Goal: Task Accomplishment & Management: Manage account settings

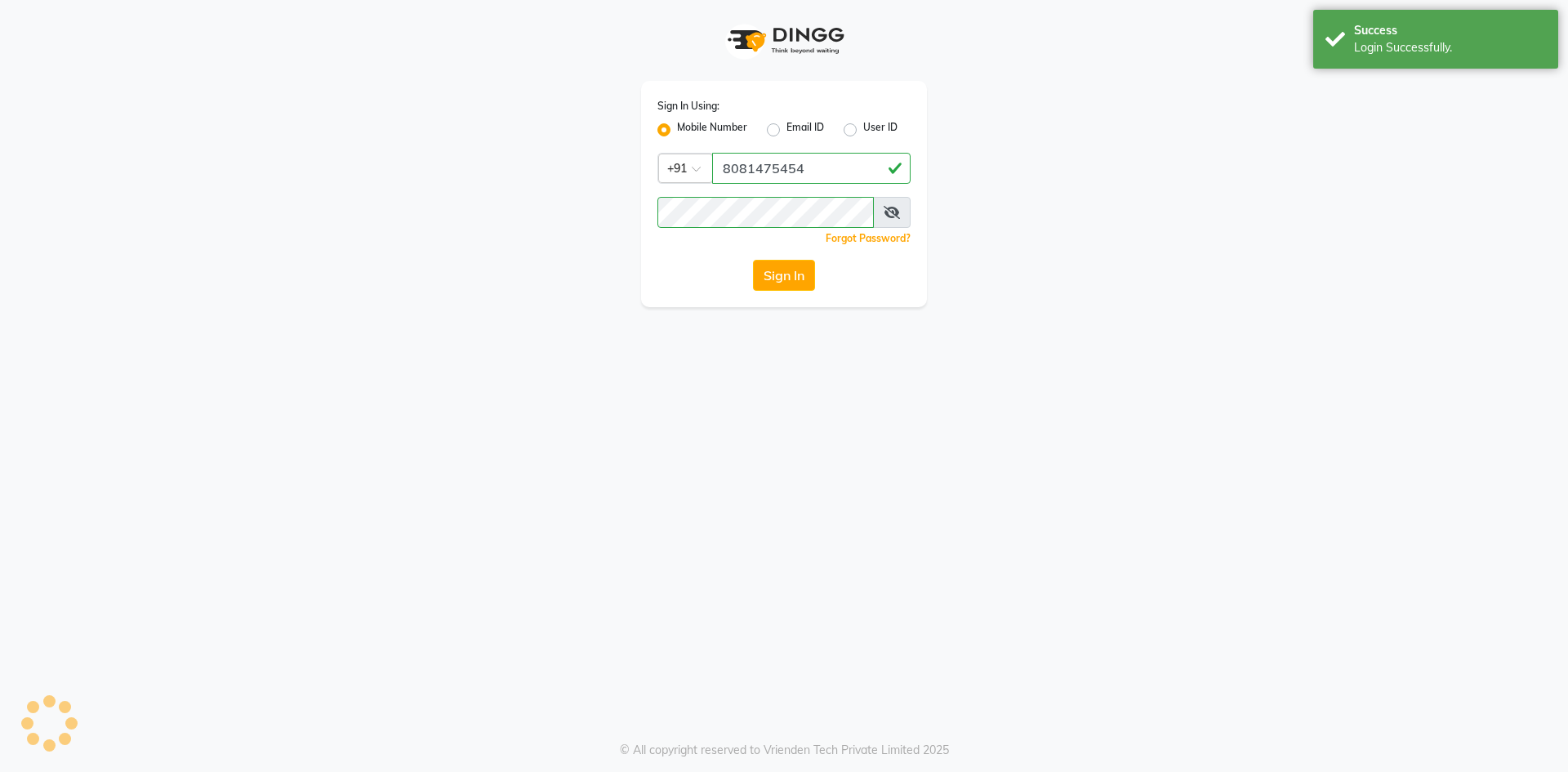
select select "8191"
select select "service"
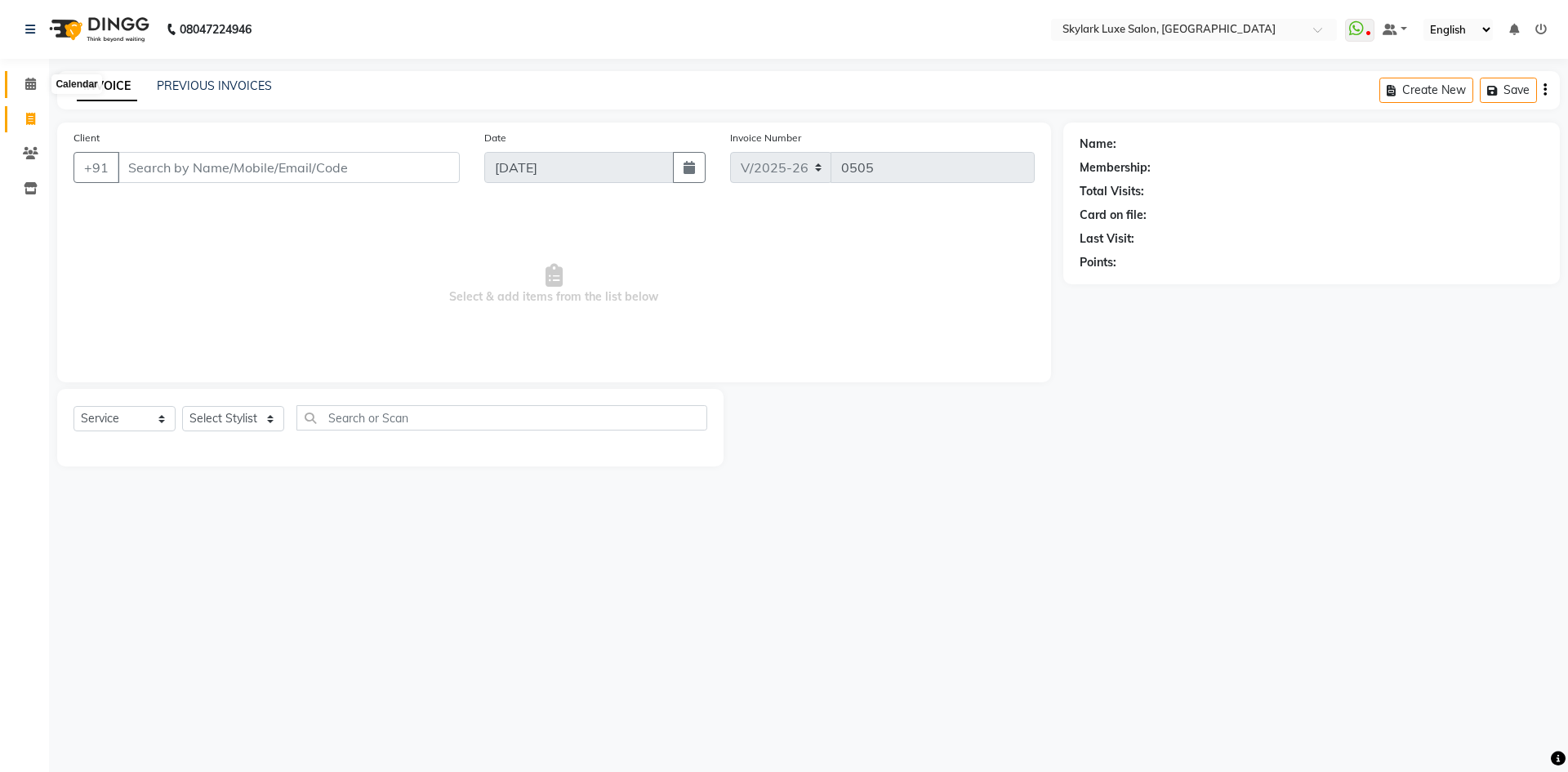
click at [26, 93] on span at bounding box center [31, 84] width 28 height 19
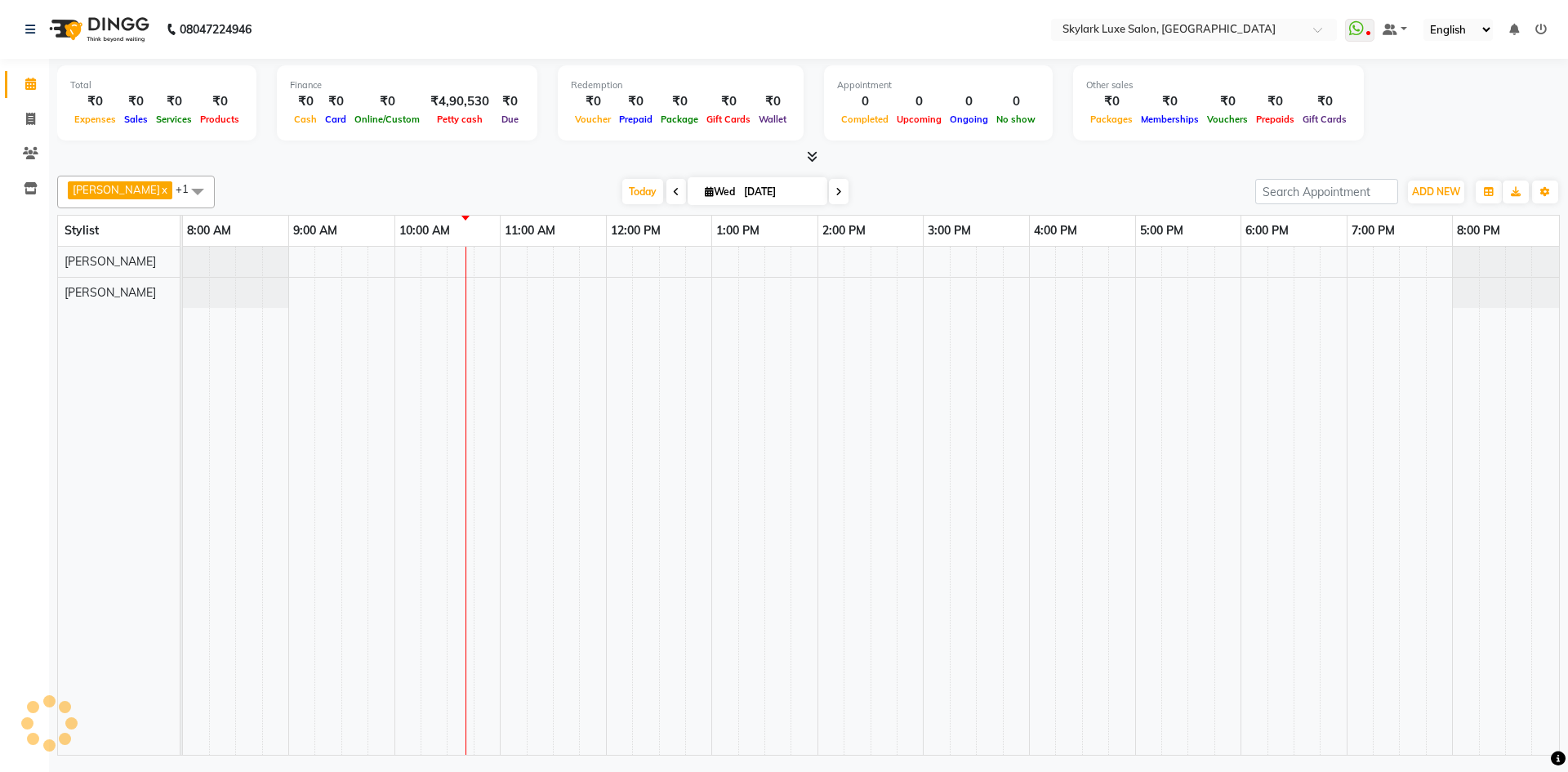
click at [26, 133] on li "Invoice" at bounding box center [25, 120] width 49 height 35
click at [28, 122] on icon at bounding box center [31, 119] width 9 height 12
select select "8191"
select select "service"
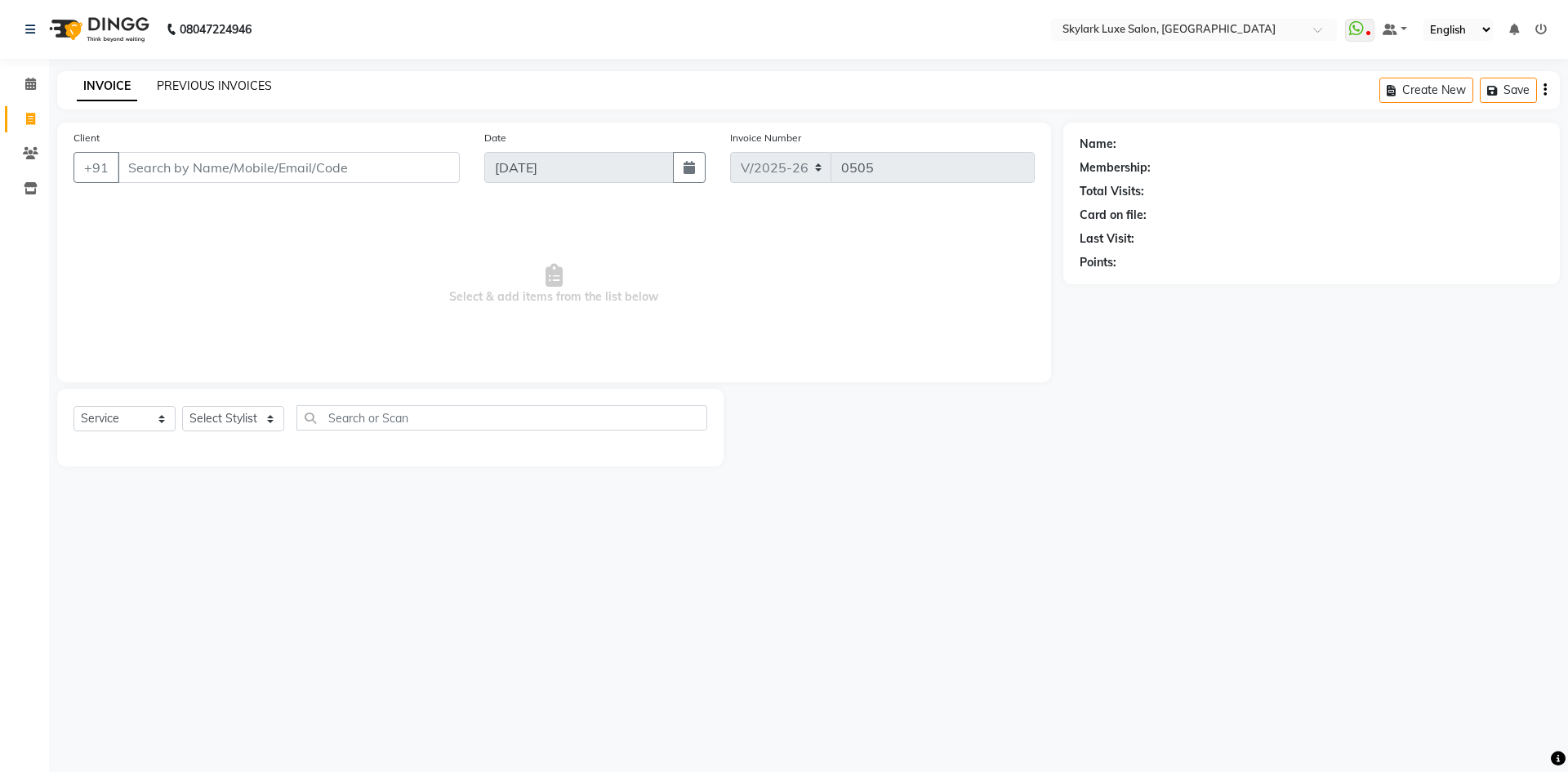
click at [191, 78] on link "PREVIOUS INVOICES" at bounding box center [214, 85] width 115 height 15
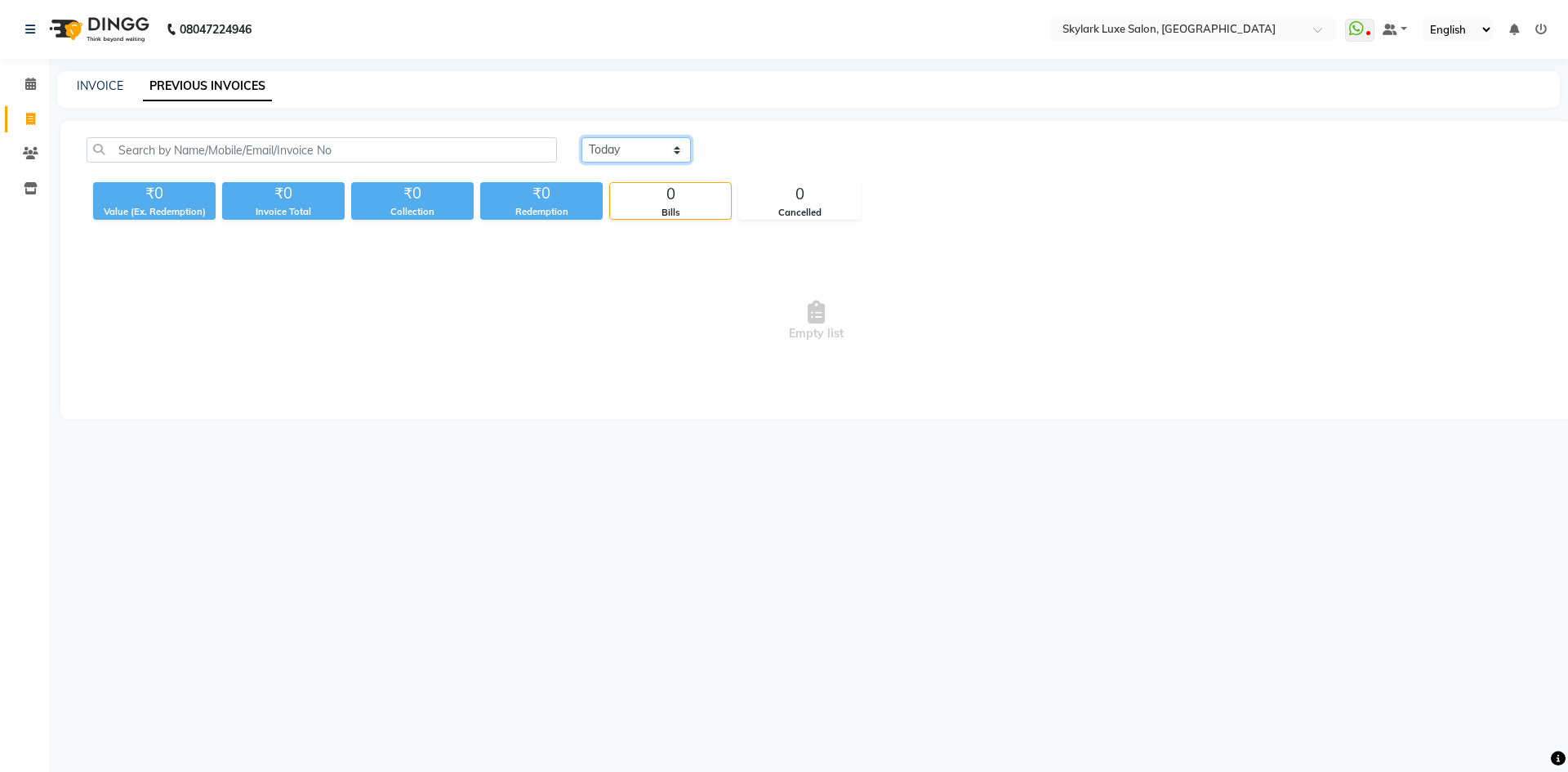
click at [605, 152] on select "[DATE] [DATE] Custom Range" at bounding box center [636, 150] width 109 height 26
select select "[DATE]"
click at [581, 137] on select "[DATE] [DATE] Custom Range" at bounding box center [636, 150] width 109 height 26
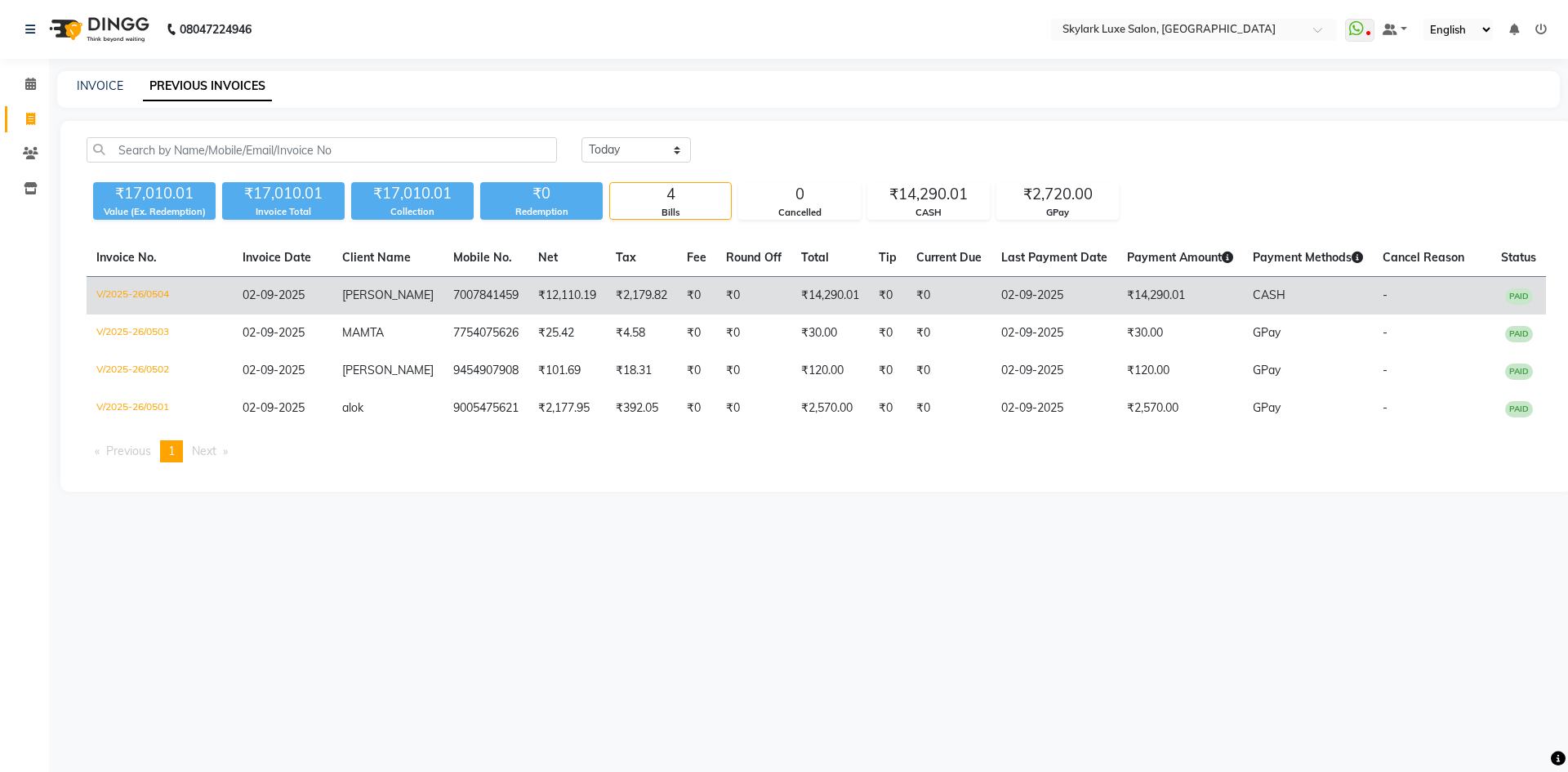
click at [1117, 294] on td "₹14,290.01" at bounding box center [1180, 296] width 126 height 39
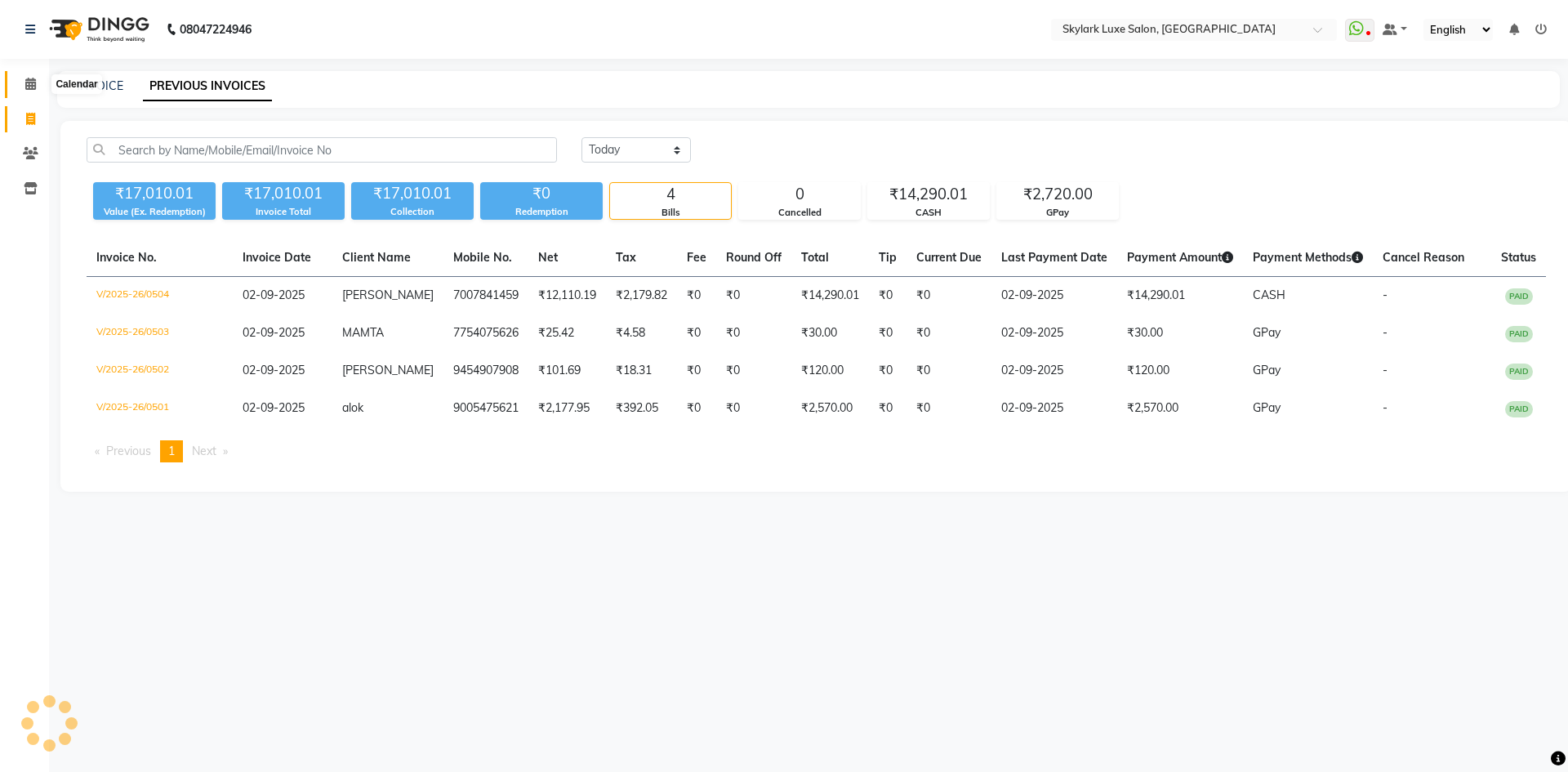
click at [33, 87] on icon at bounding box center [31, 84] width 11 height 12
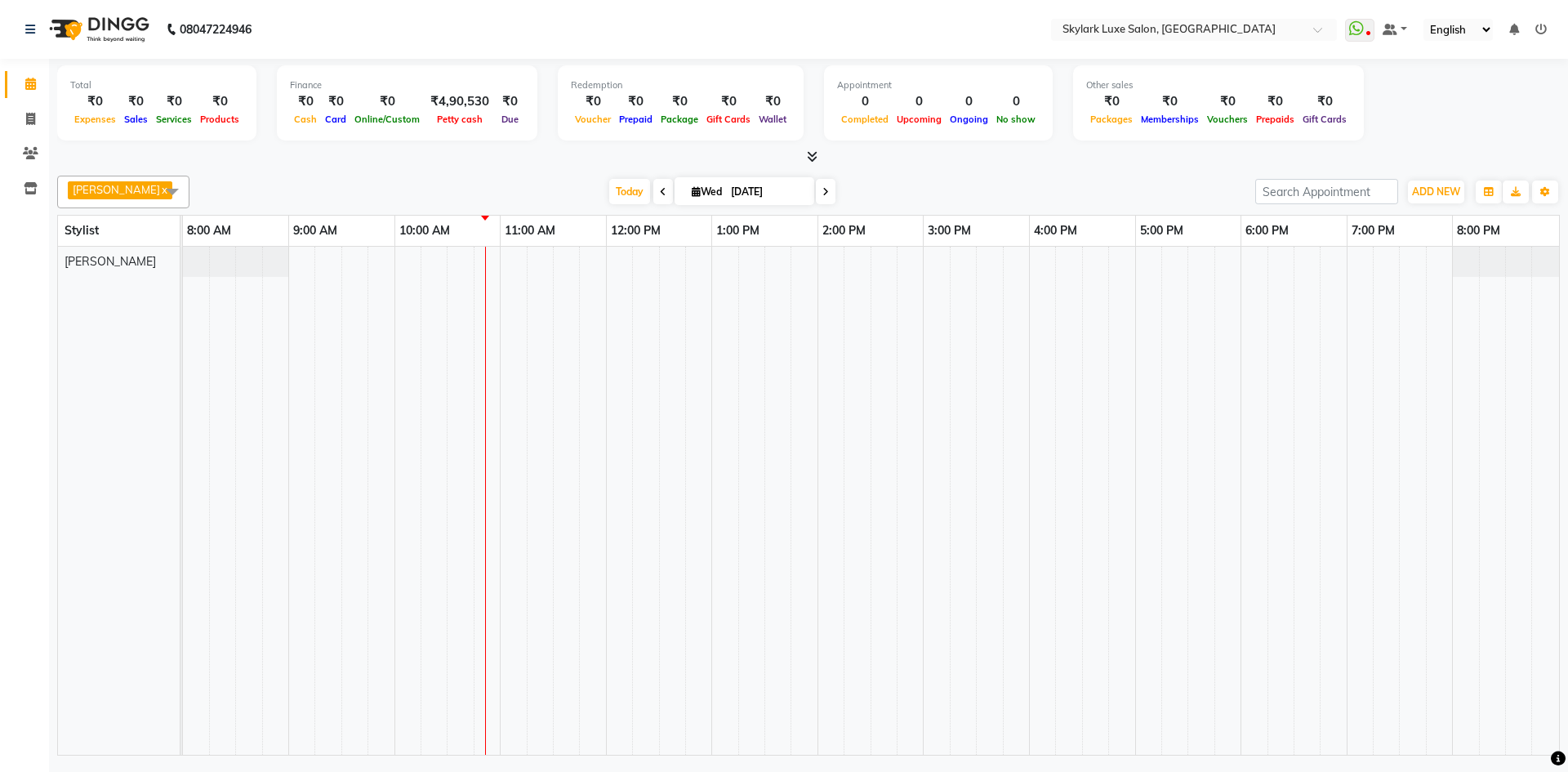
click at [497, 260] on div at bounding box center [871, 501] width 1376 height 508
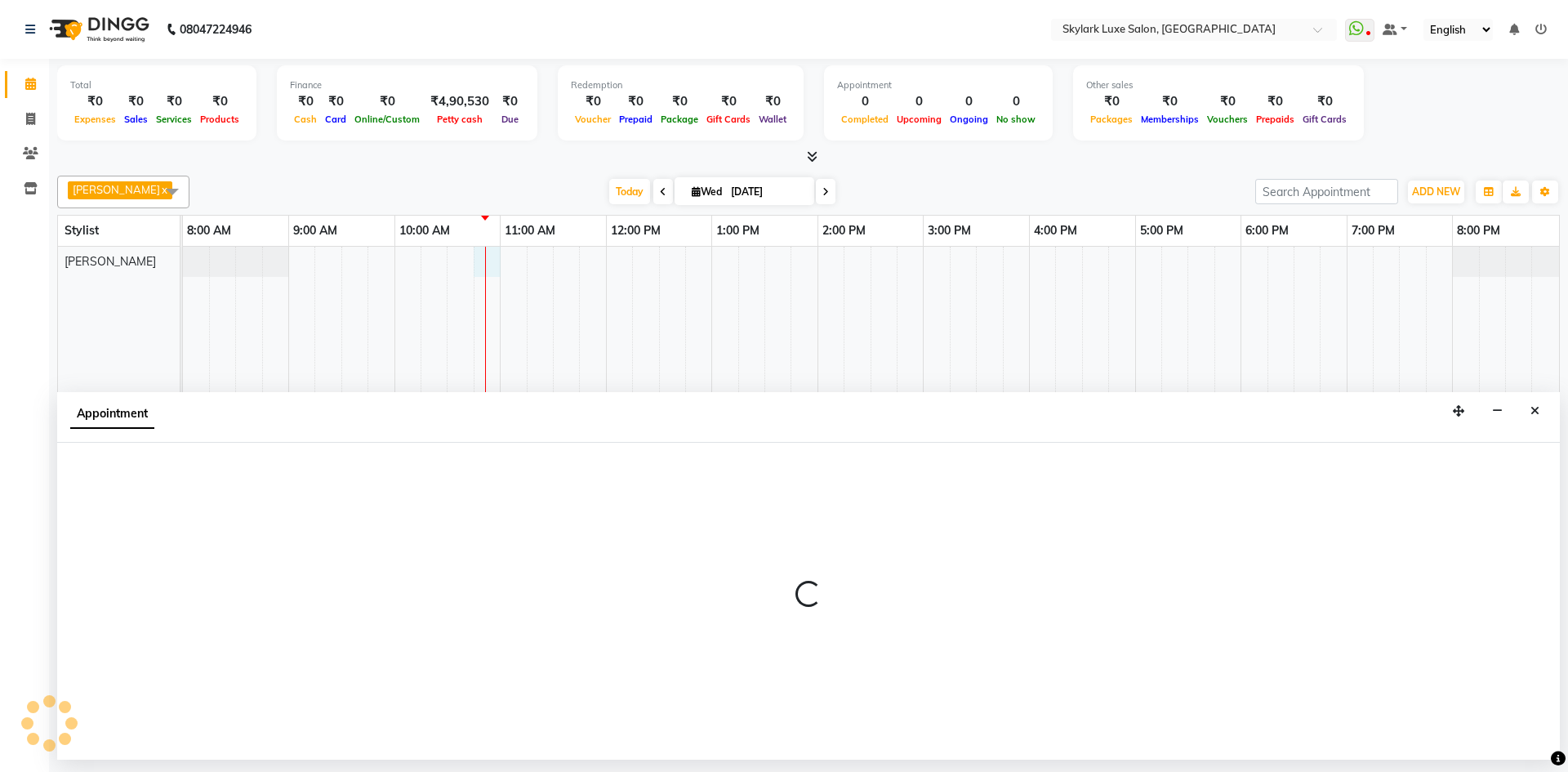
select select "85056"
select select "645"
select select "tentative"
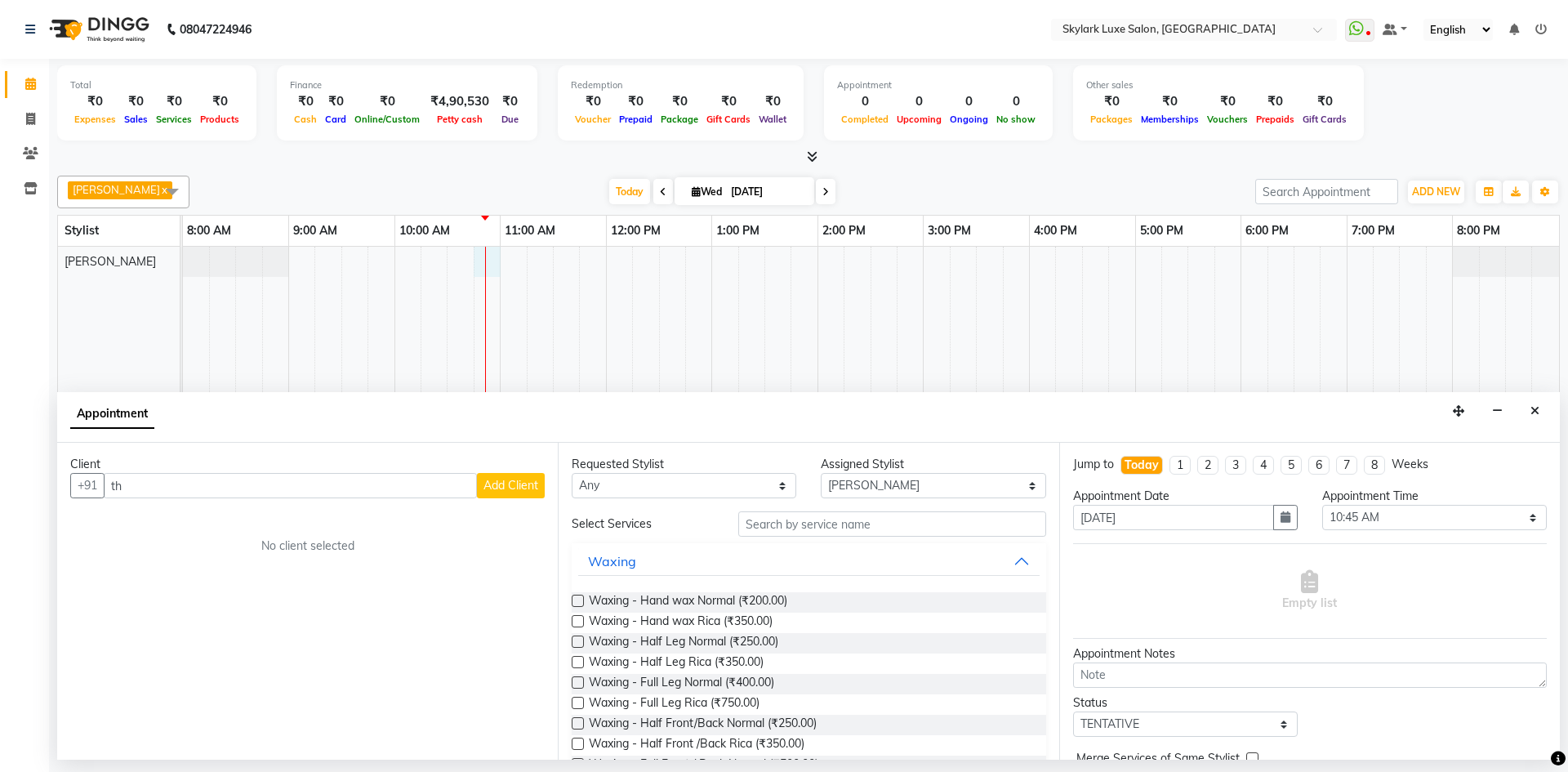
type input "t"
click at [825, 534] on input "text" at bounding box center [892, 523] width 308 height 26
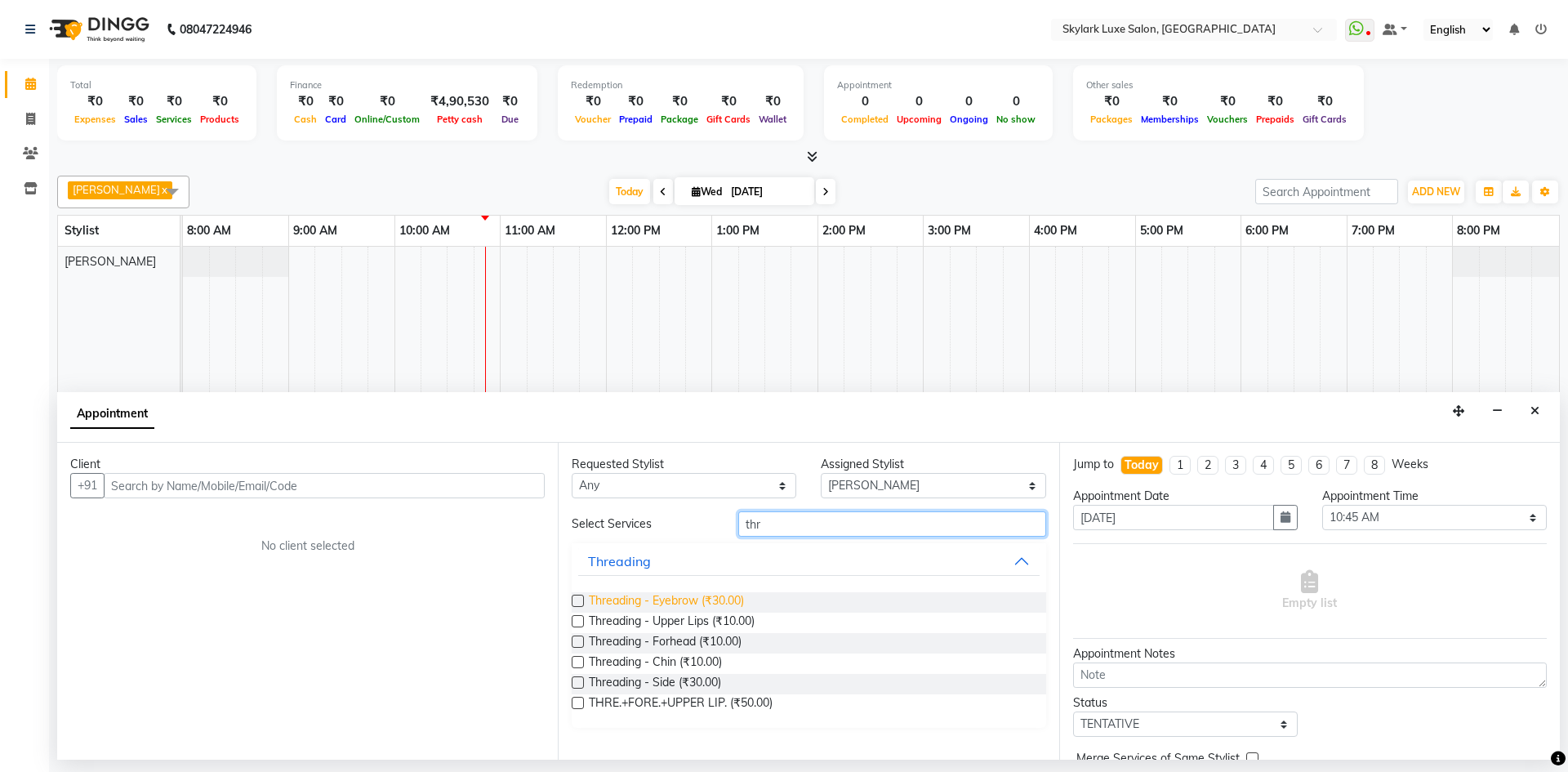
type input "thr"
click at [708, 602] on span "Threading - Eyebrow (₹30.00)" at bounding box center [666, 602] width 155 height 20
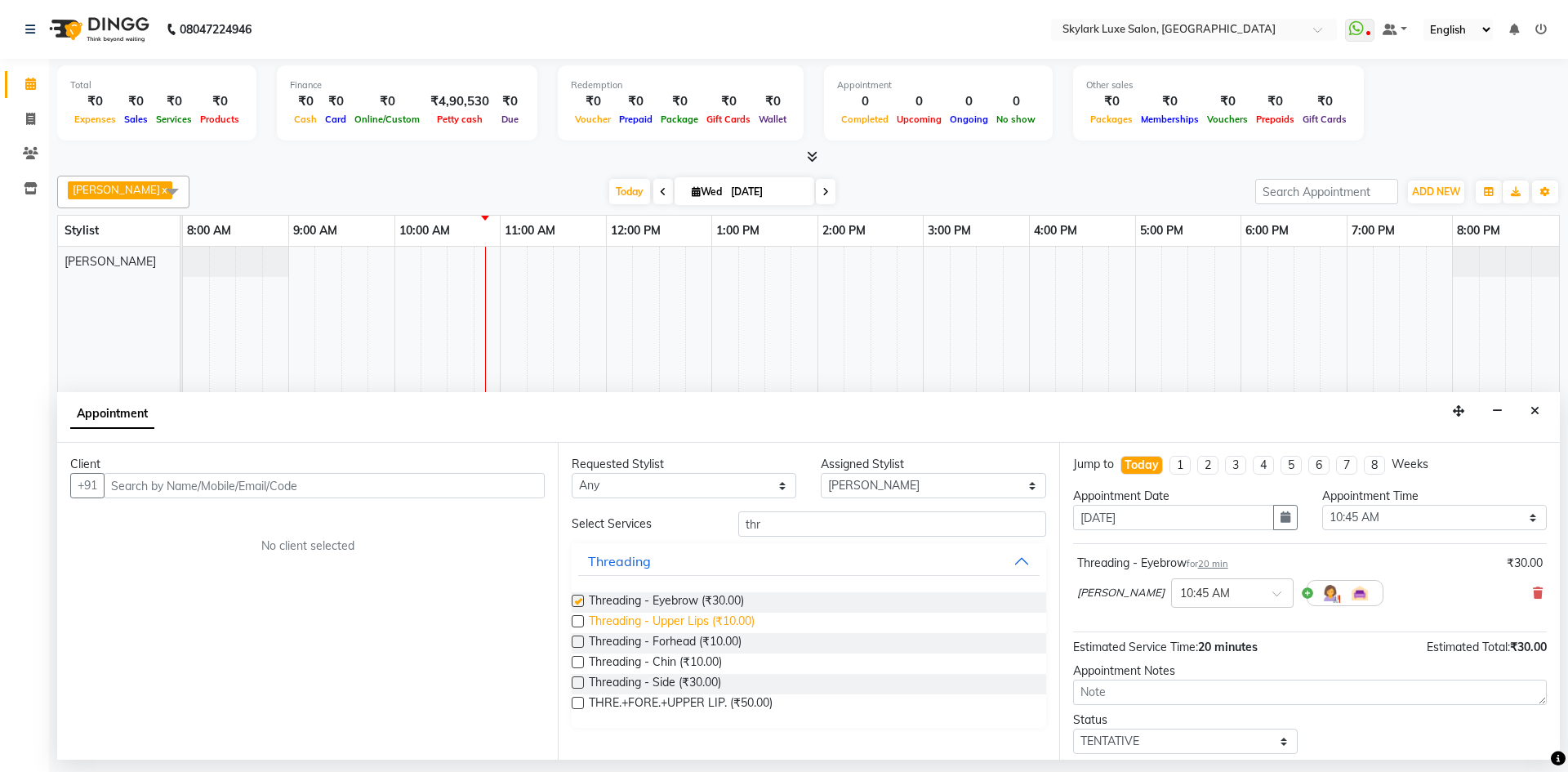
checkbox input "false"
click at [577, 644] on label at bounding box center [578, 642] width 12 height 12
click at [577, 644] on input "checkbox" at bounding box center [577, 643] width 11 height 11
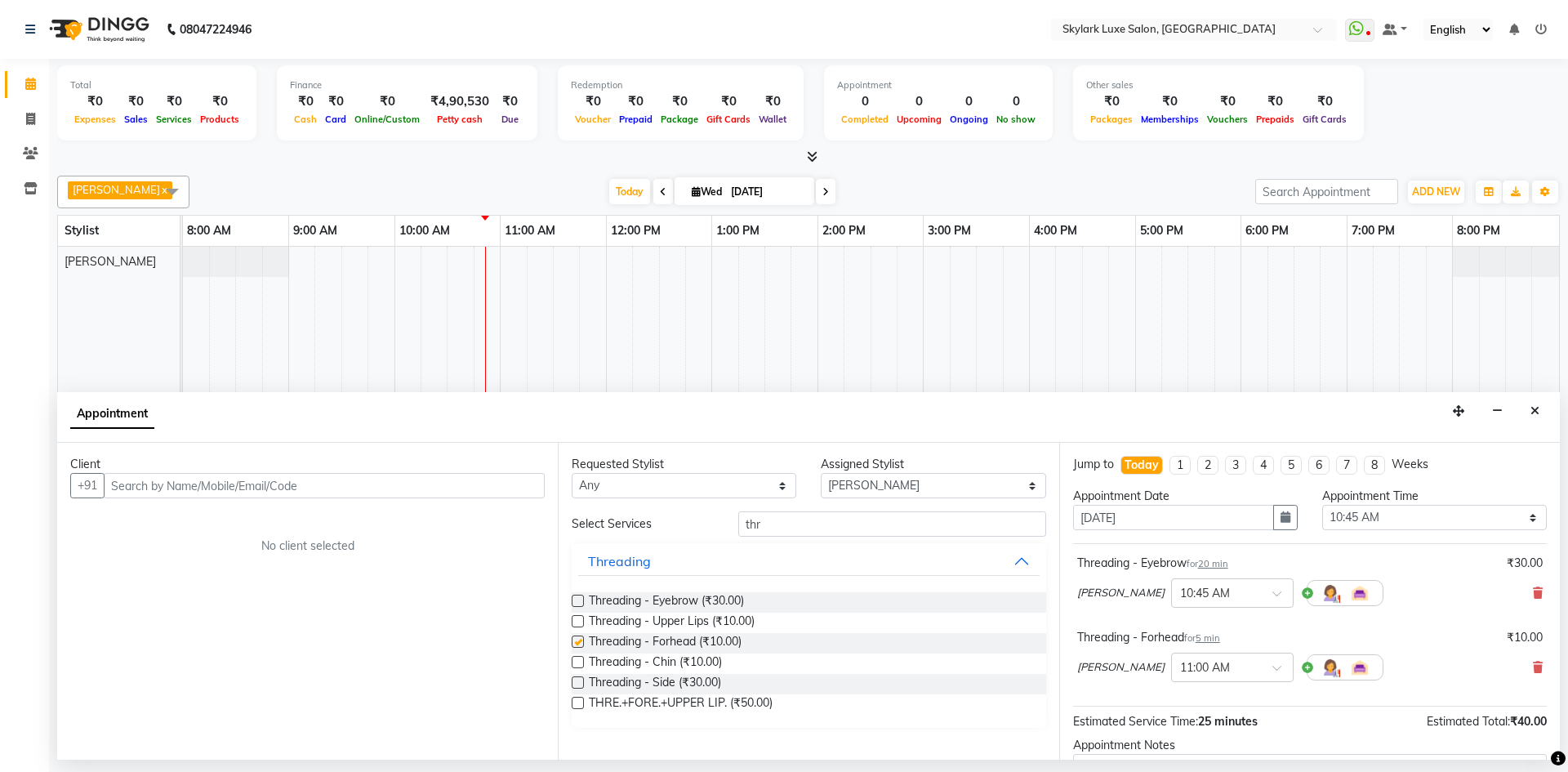
checkbox input "false"
drag, startPoint x: 804, startPoint y: 526, endPoint x: 668, endPoint y: 541, distance: 136.8
click at [668, 541] on div "Select Services thr Threading Threading - Eyebrow (₹30.00) Threading - Upper Li…" at bounding box center [809, 620] width 474 height 217
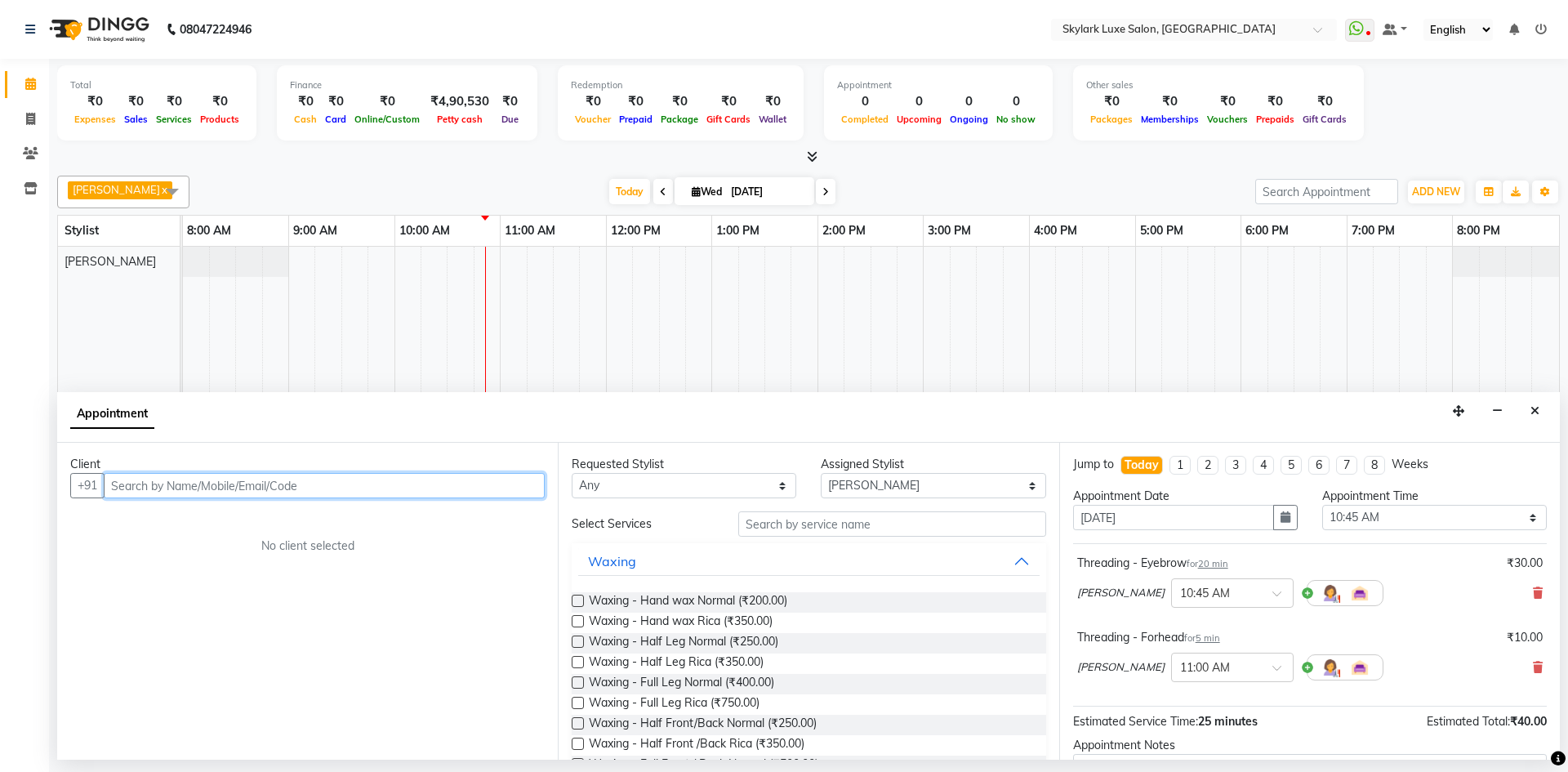
click at [410, 479] on input "text" at bounding box center [324, 486] width 441 height 26
click at [289, 479] on input "text" at bounding box center [324, 486] width 441 height 26
type input "9651323488"
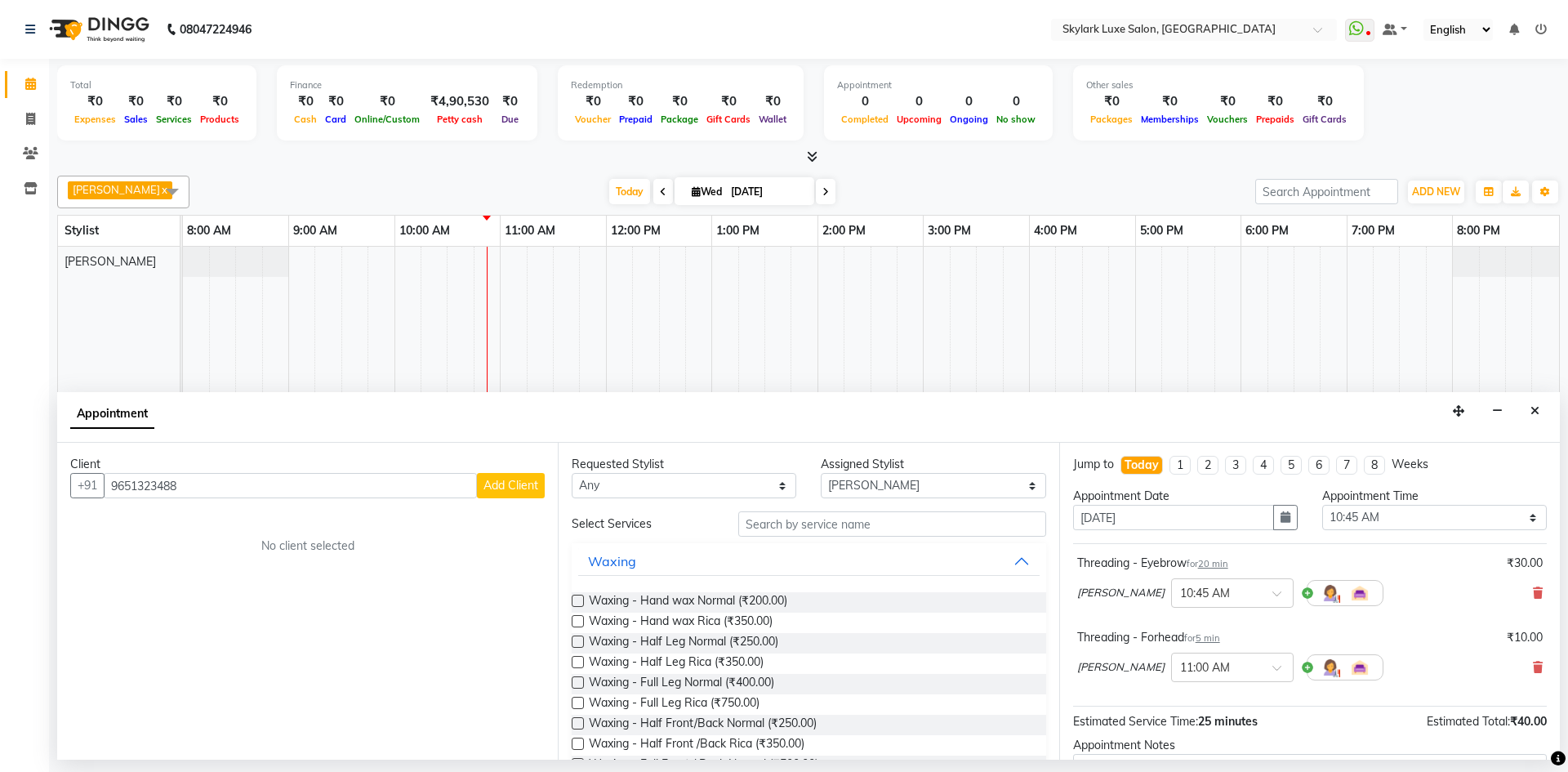
click at [523, 486] on span "Add Client" at bounding box center [511, 485] width 55 height 15
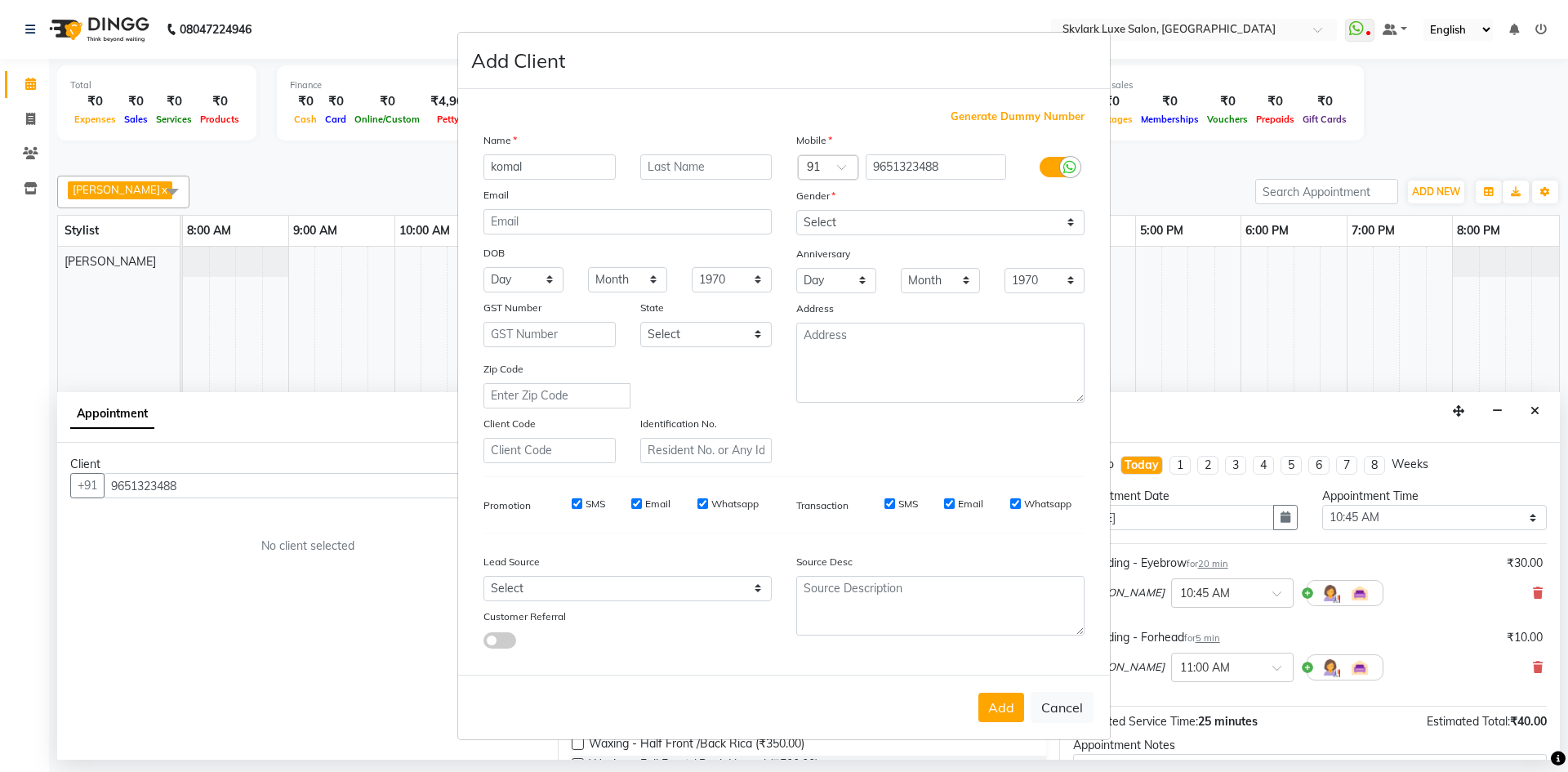
type input "komal"
click at [888, 227] on select "Select [DEMOGRAPHIC_DATA] [DEMOGRAPHIC_DATA] Other Prefer Not To Say" at bounding box center [940, 222] width 288 height 26
select select "[DEMOGRAPHIC_DATA]"
click at [796, 210] on select "Select [DEMOGRAPHIC_DATA] [DEMOGRAPHIC_DATA] Other Prefer Not To Say" at bounding box center [940, 222] width 288 height 26
click at [499, 171] on input "komal" at bounding box center [550, 167] width 132 height 26
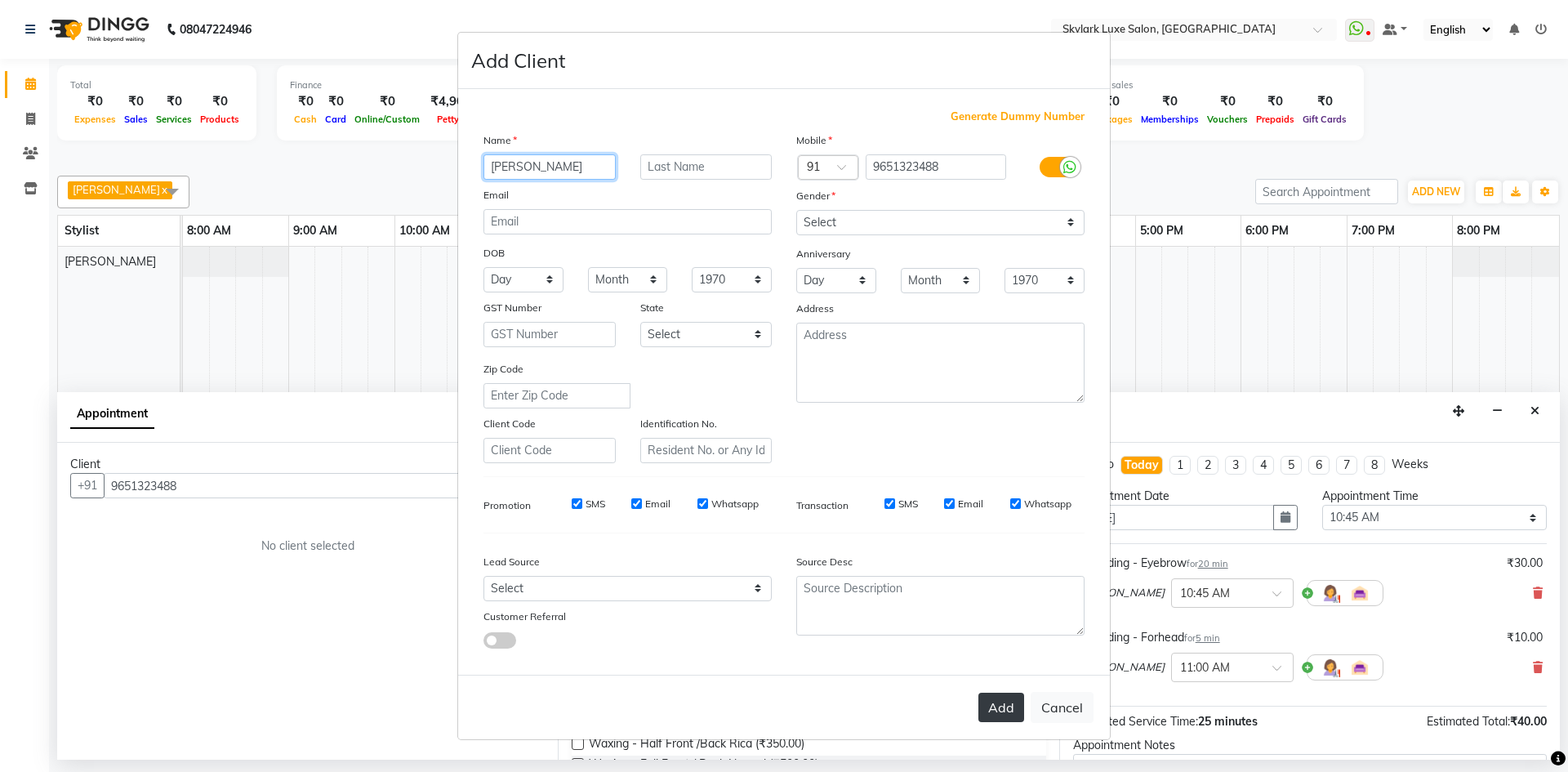
type input "[PERSON_NAME]"
click at [1000, 705] on button "Add" at bounding box center [1002, 707] width 46 height 29
select select
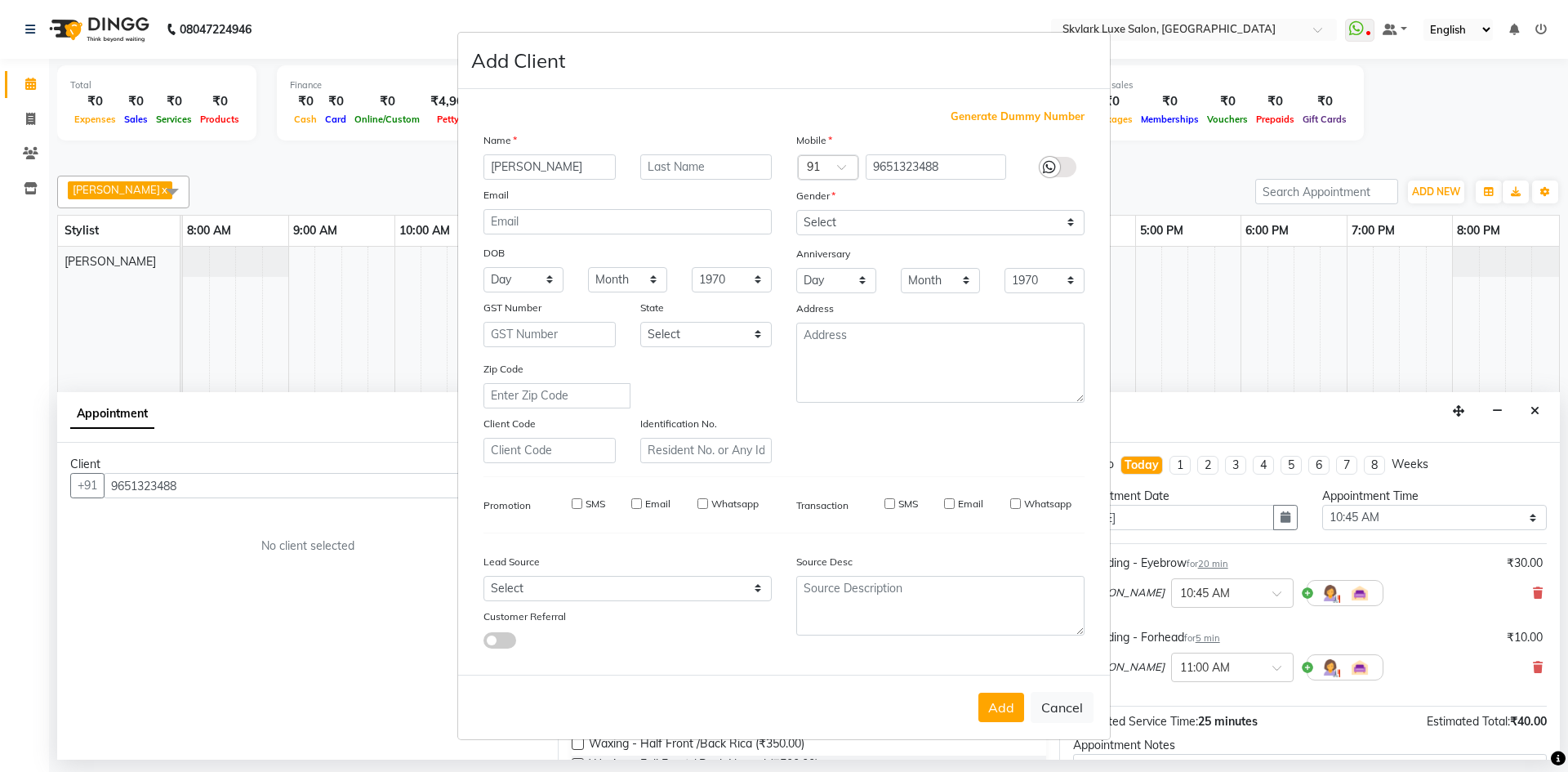
select select
checkbox input "false"
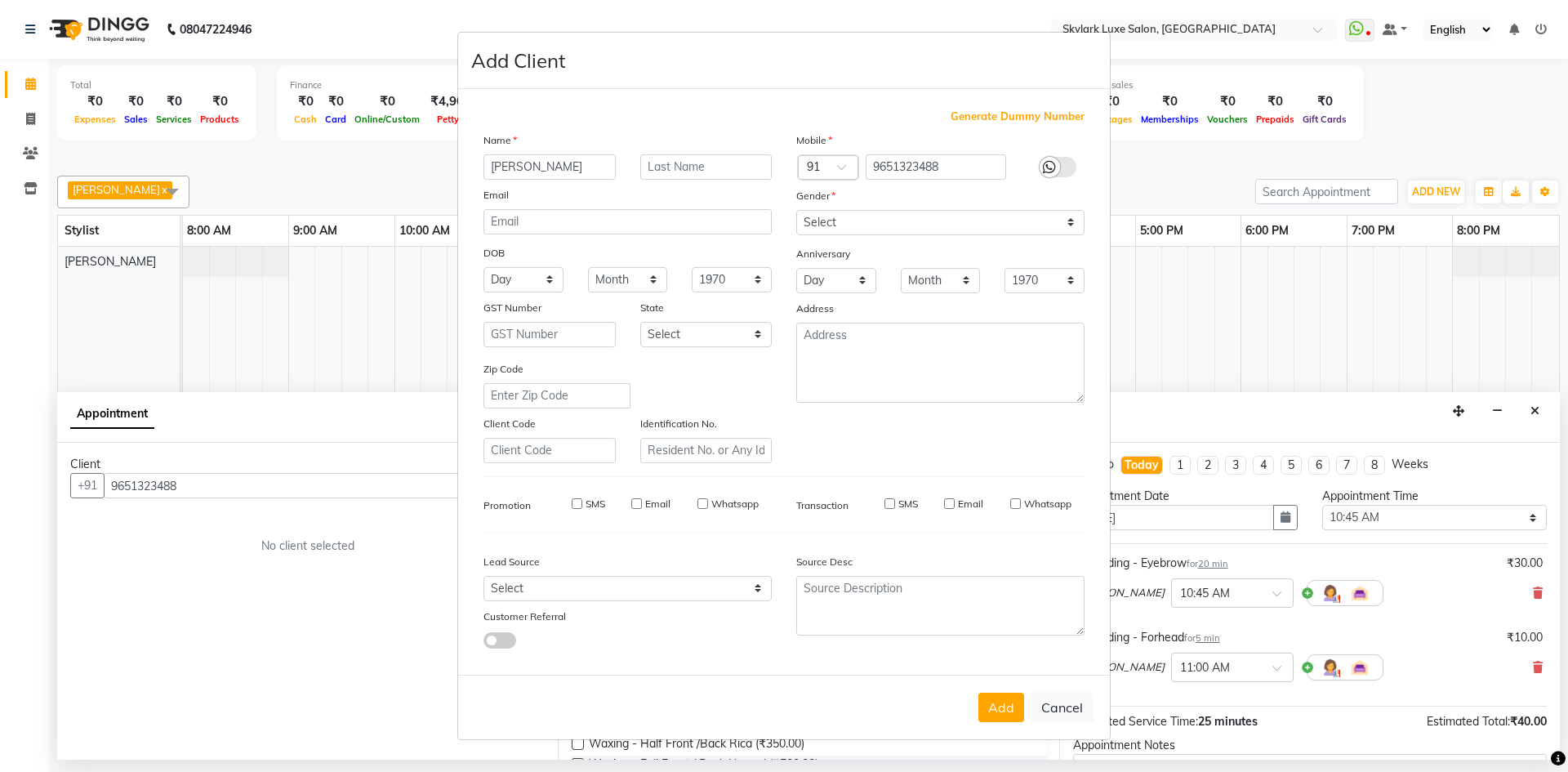
checkbox input "false"
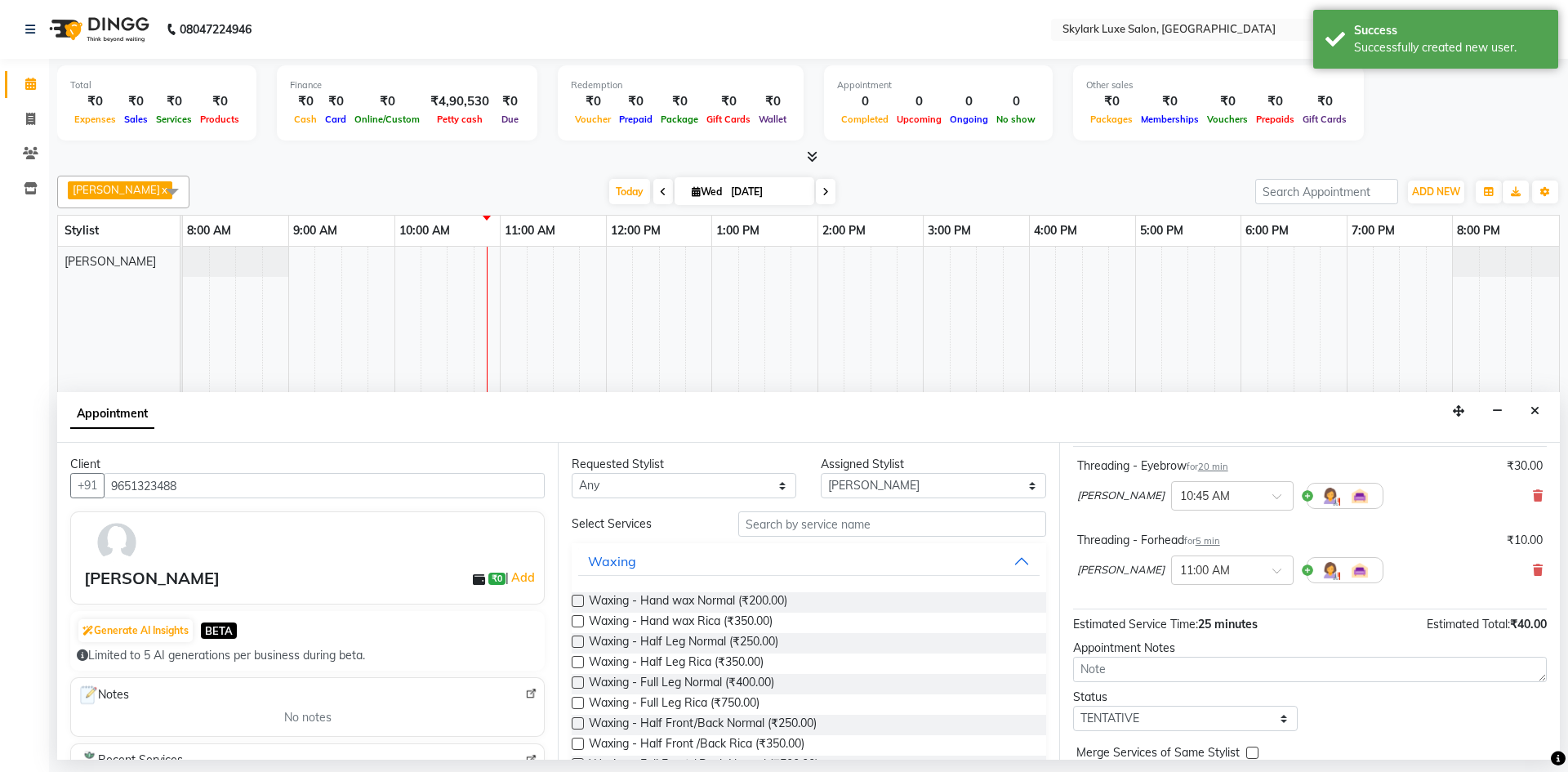
scroll to position [172, 0]
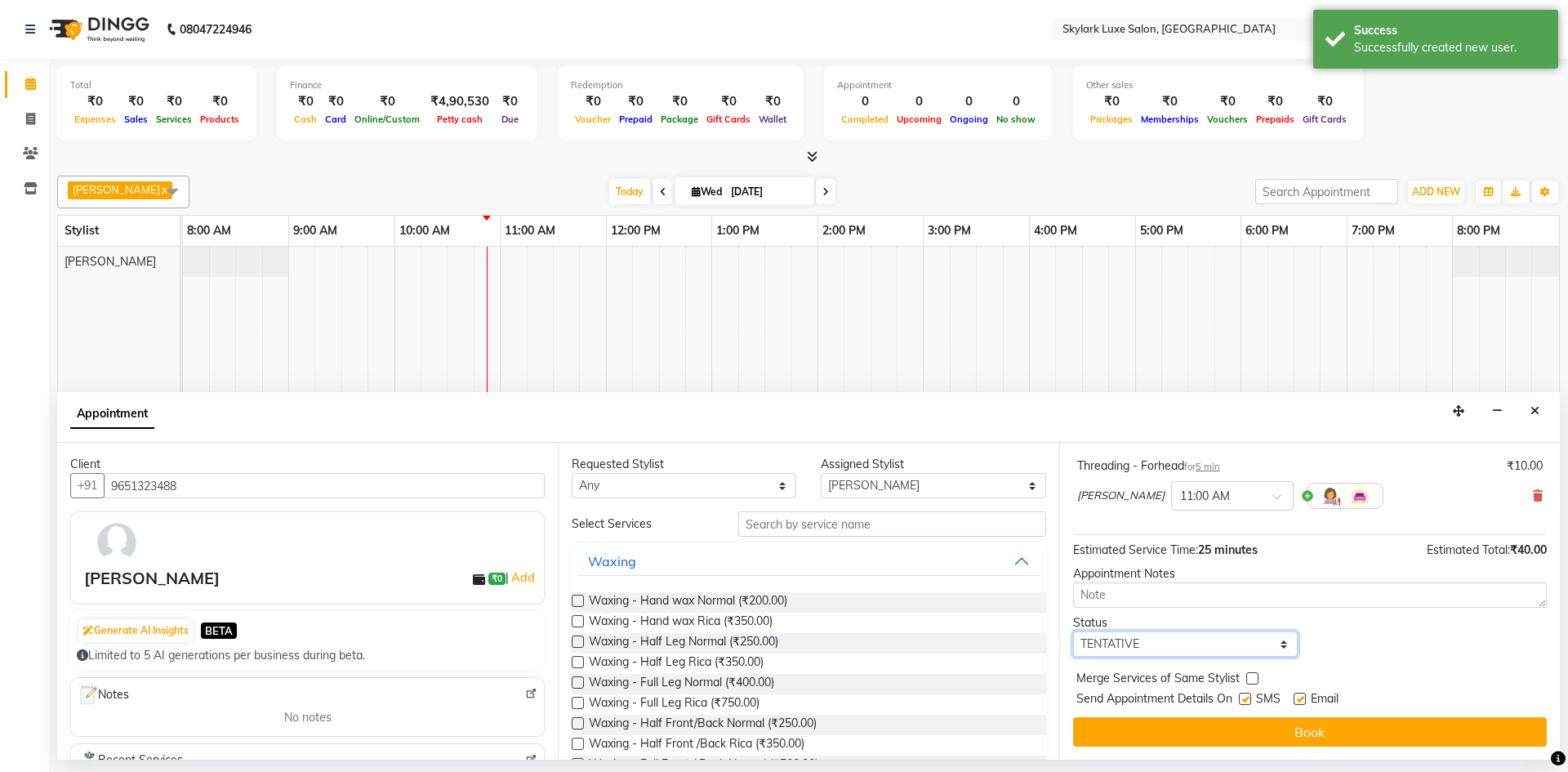
drag, startPoint x: 1167, startPoint y: 645, endPoint x: 1159, endPoint y: 656, distance: 13.6
click at [1167, 645] on select "Select TENTATIVE CONFIRM CHECK-IN UPCOMING" at bounding box center [1185, 644] width 225 height 26
select select "check-in"
click at [1073, 632] on select "Select TENTATIVE CONFIRM CHECK-IN UPCOMING" at bounding box center [1185, 644] width 225 height 26
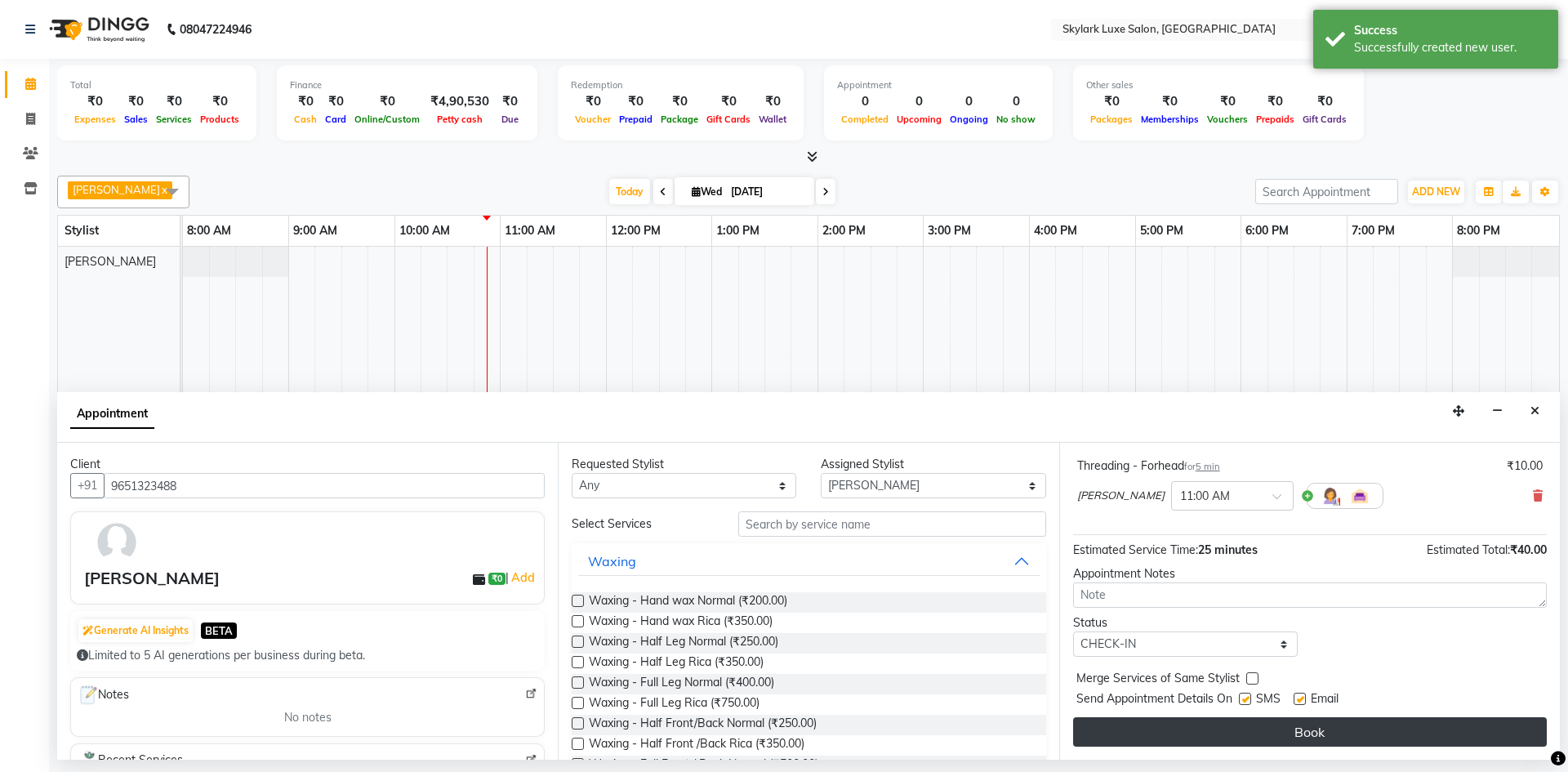
click at [1199, 736] on button "Book" at bounding box center [1310, 731] width 474 height 29
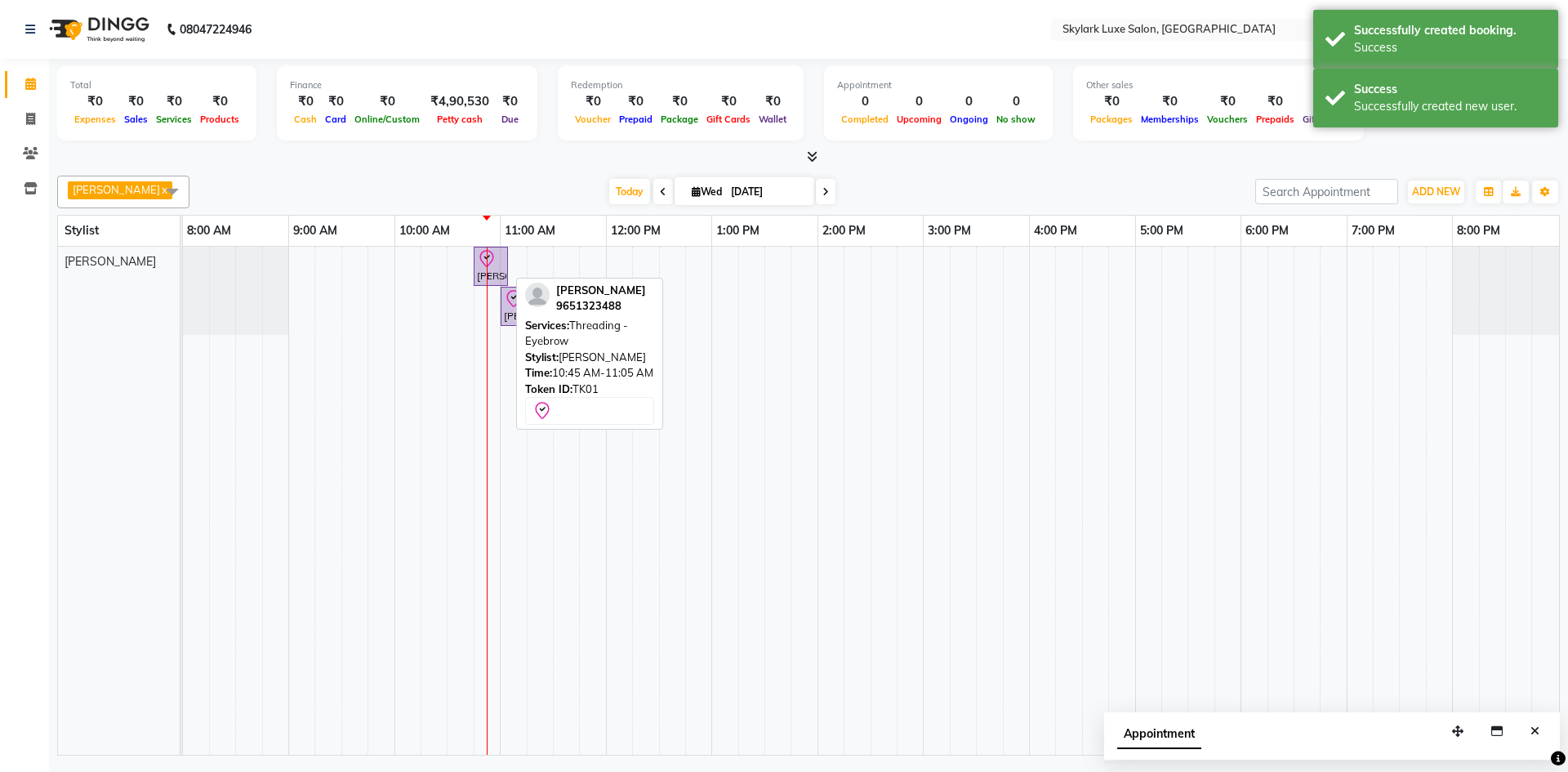
click at [494, 267] on icon at bounding box center [486, 259] width 19 height 19
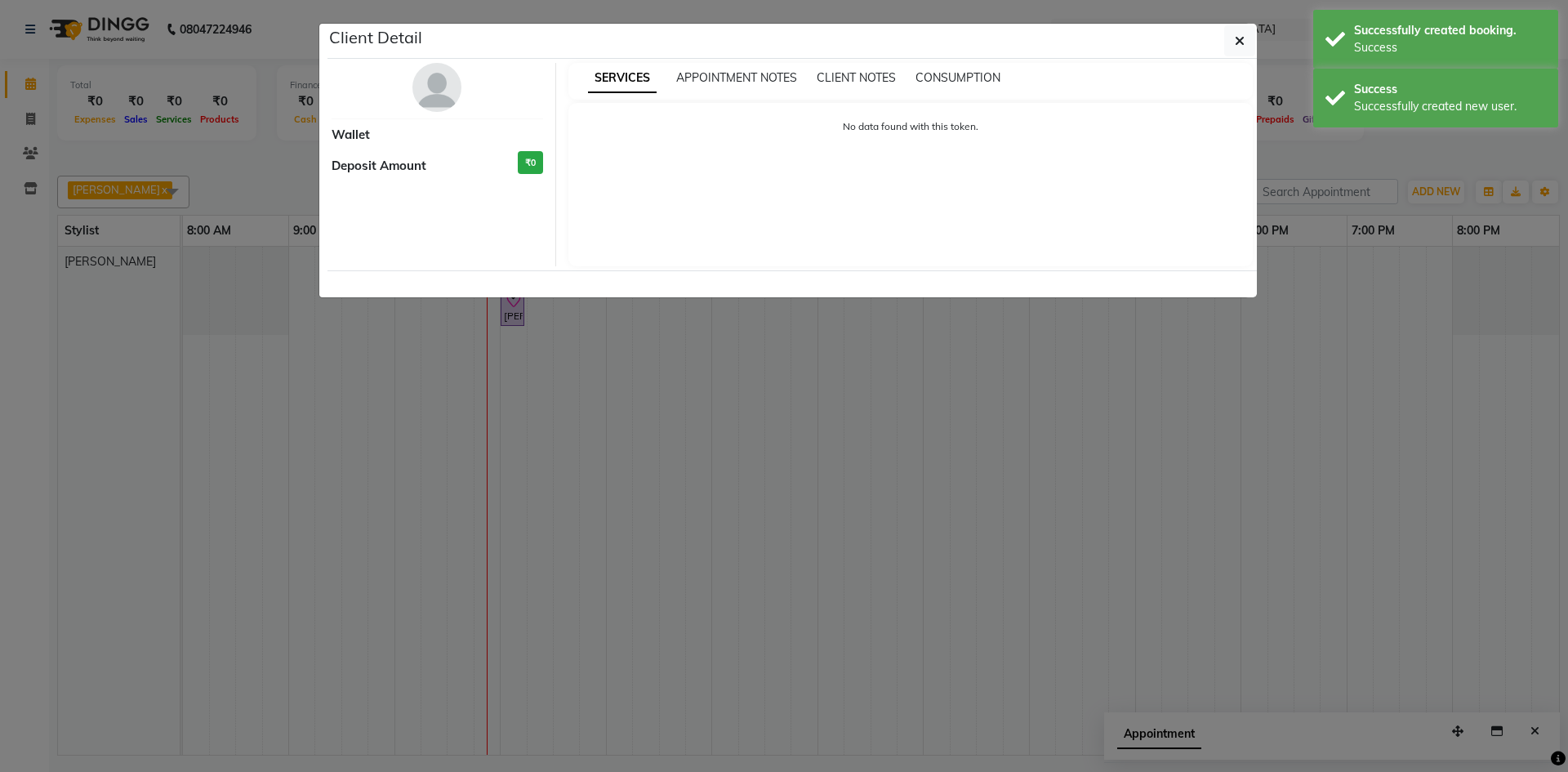
select select "8"
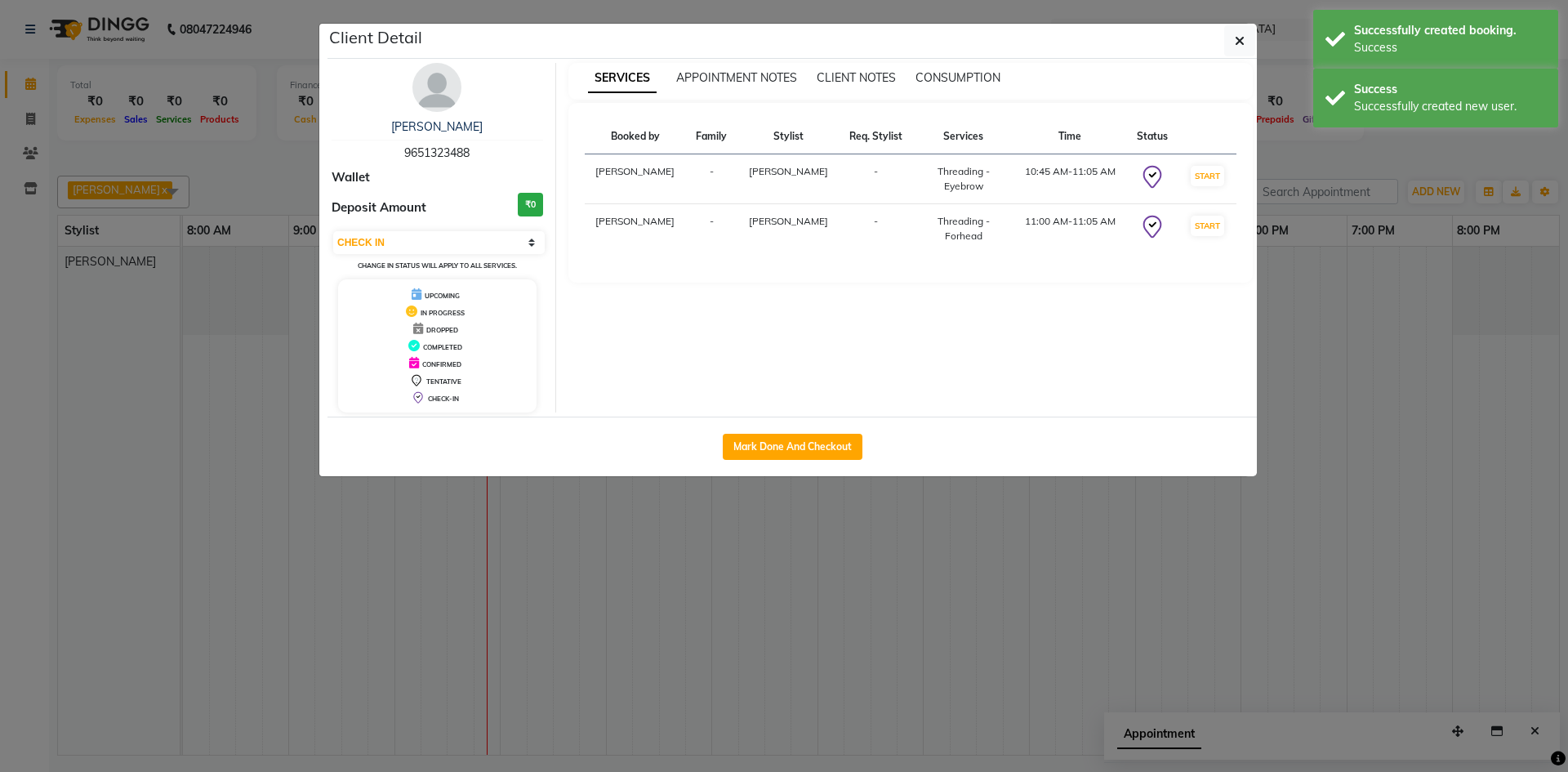
click at [754, 431] on div "Mark Done And Checkout" at bounding box center [792, 447] width 929 height 60
click at [762, 448] on button "Mark Done And Checkout" at bounding box center [793, 447] width 140 height 26
select select "service"
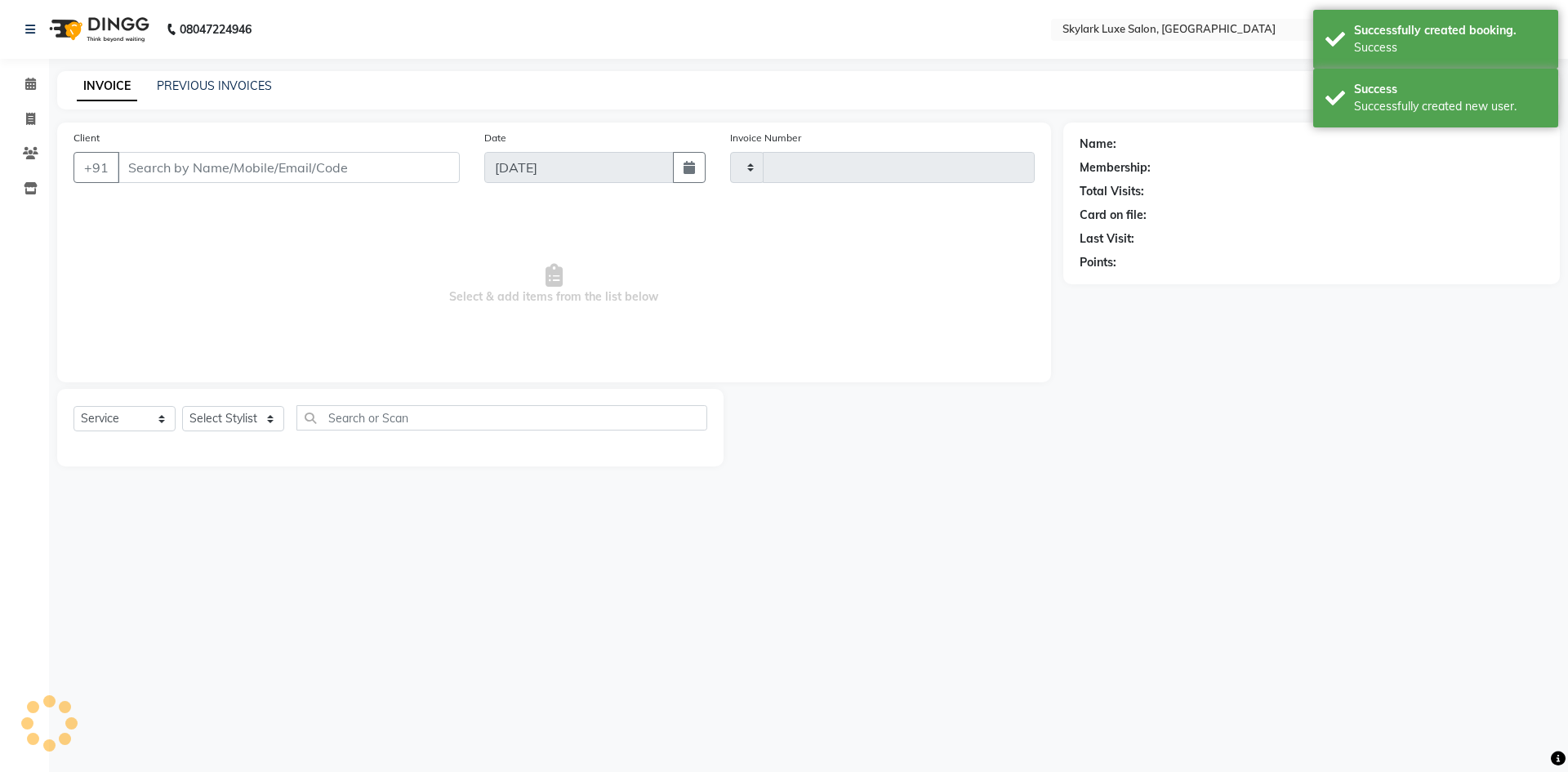
type input "0505"
select select "8191"
type input "9651323488"
select select "85056"
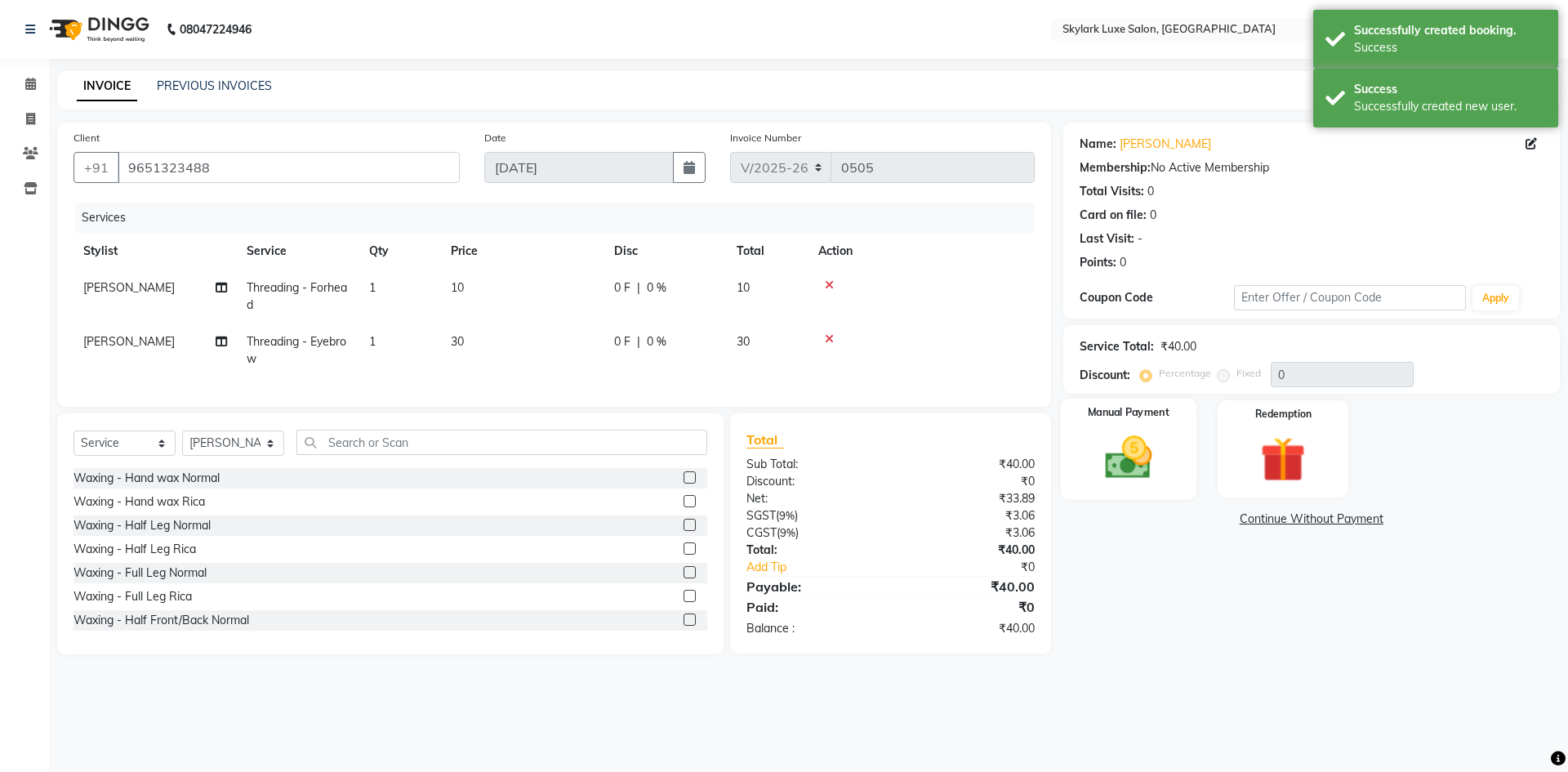
click at [1129, 464] on img at bounding box center [1128, 457] width 76 height 54
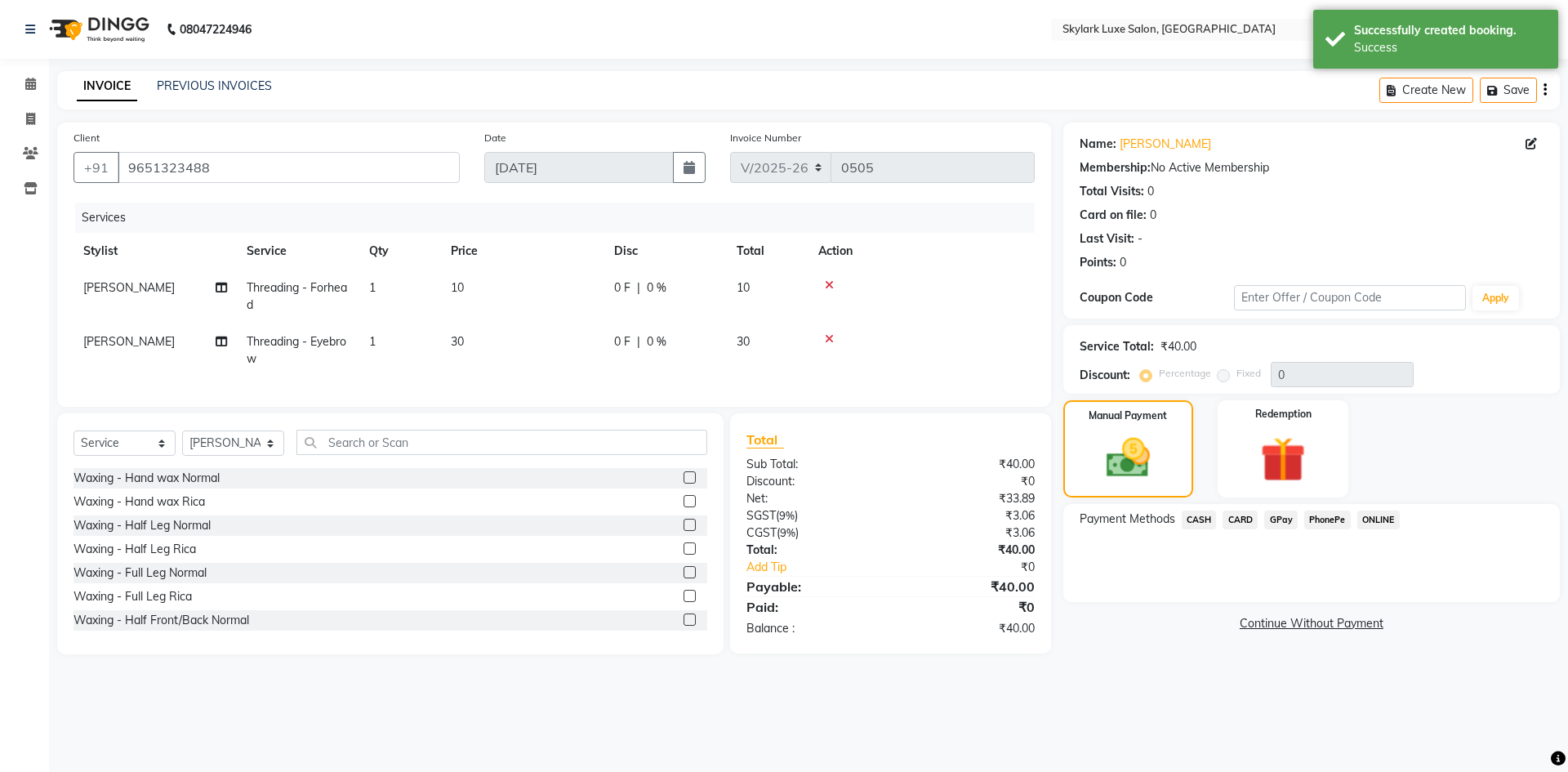
click at [1201, 522] on span "CASH" at bounding box center [1200, 519] width 35 height 19
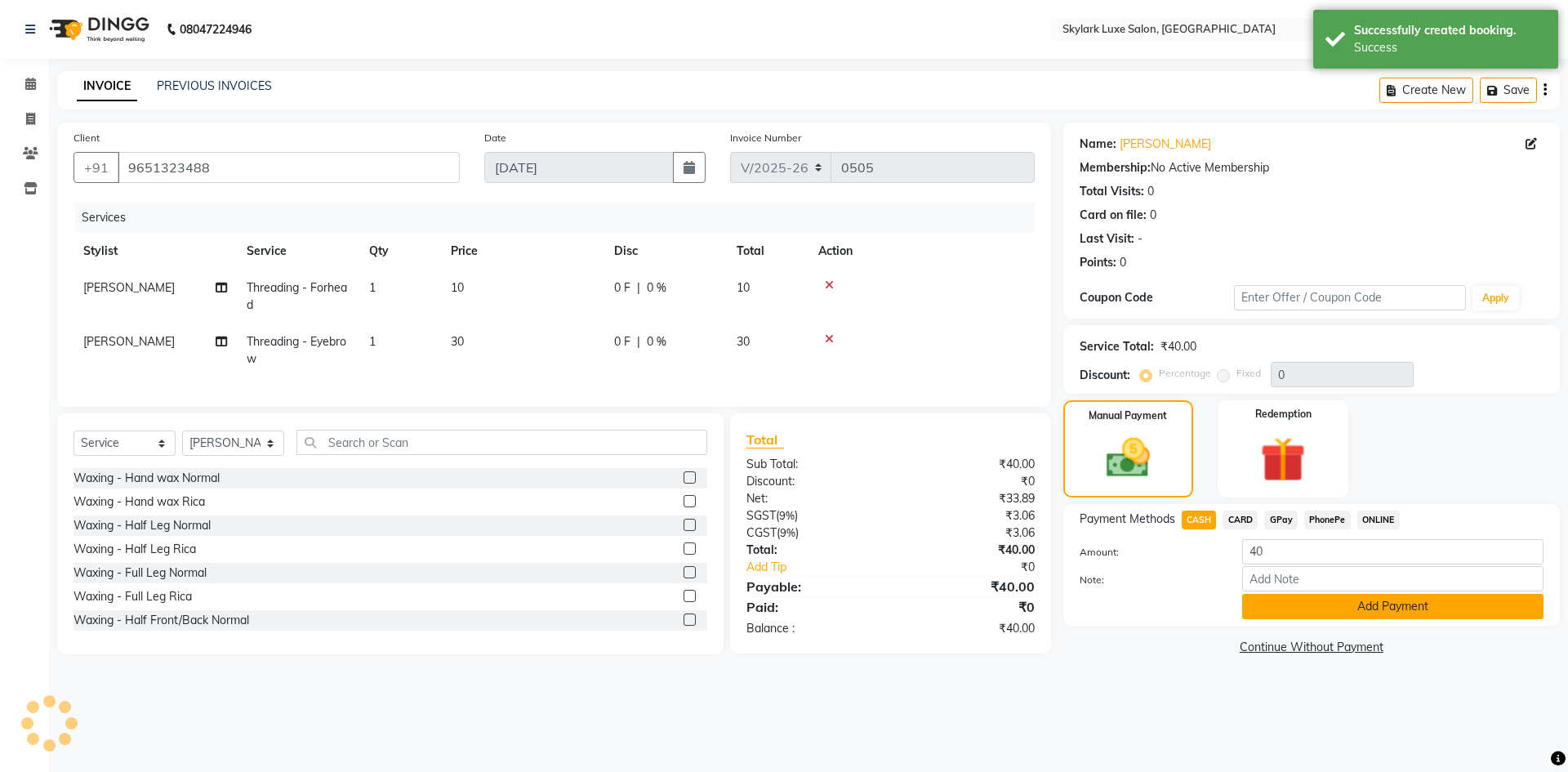
click at [1317, 604] on button "Add Payment" at bounding box center [1393, 606] width 301 height 26
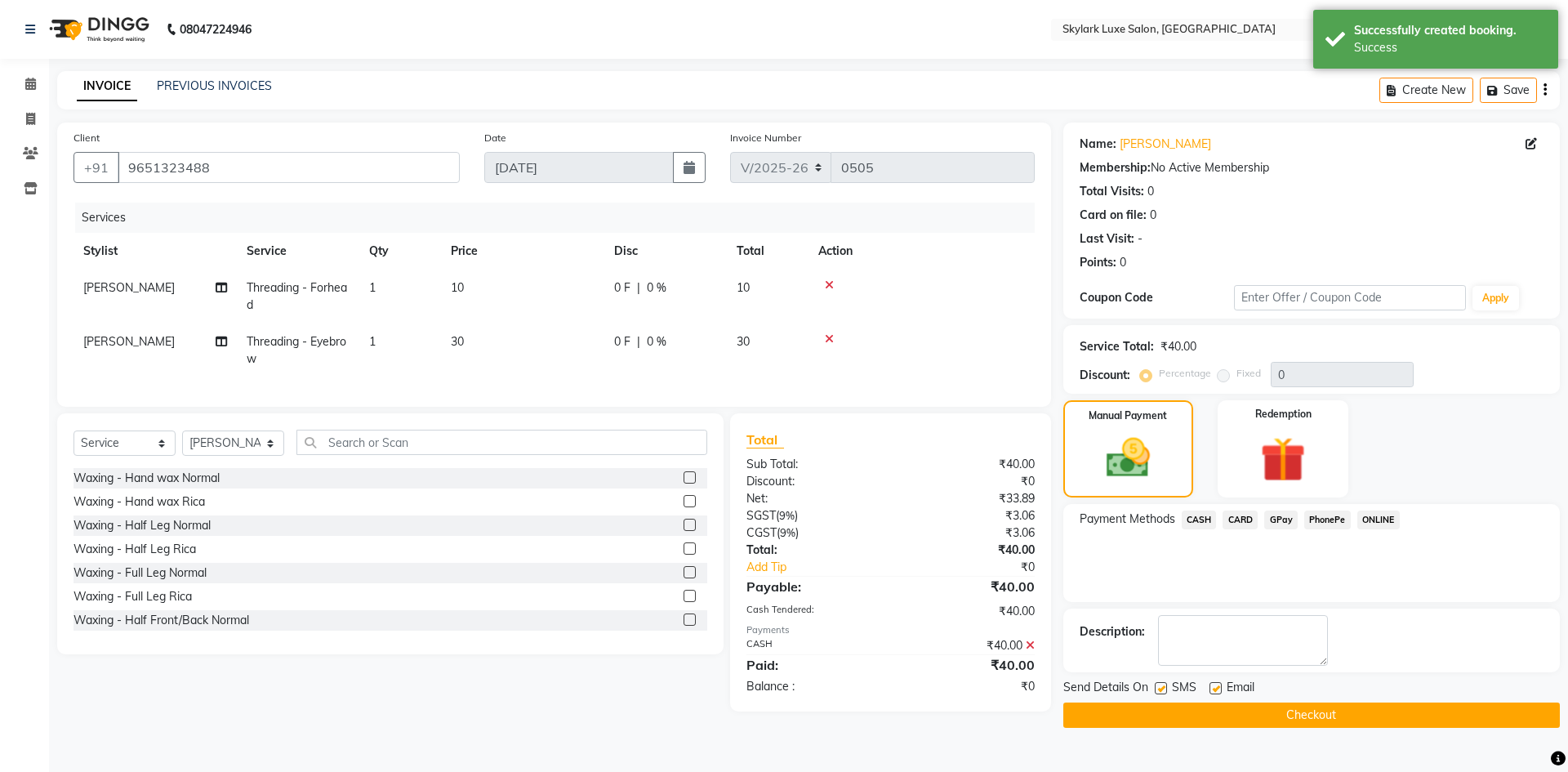
click at [1274, 706] on button "Checkout" at bounding box center [1312, 715] width 497 height 26
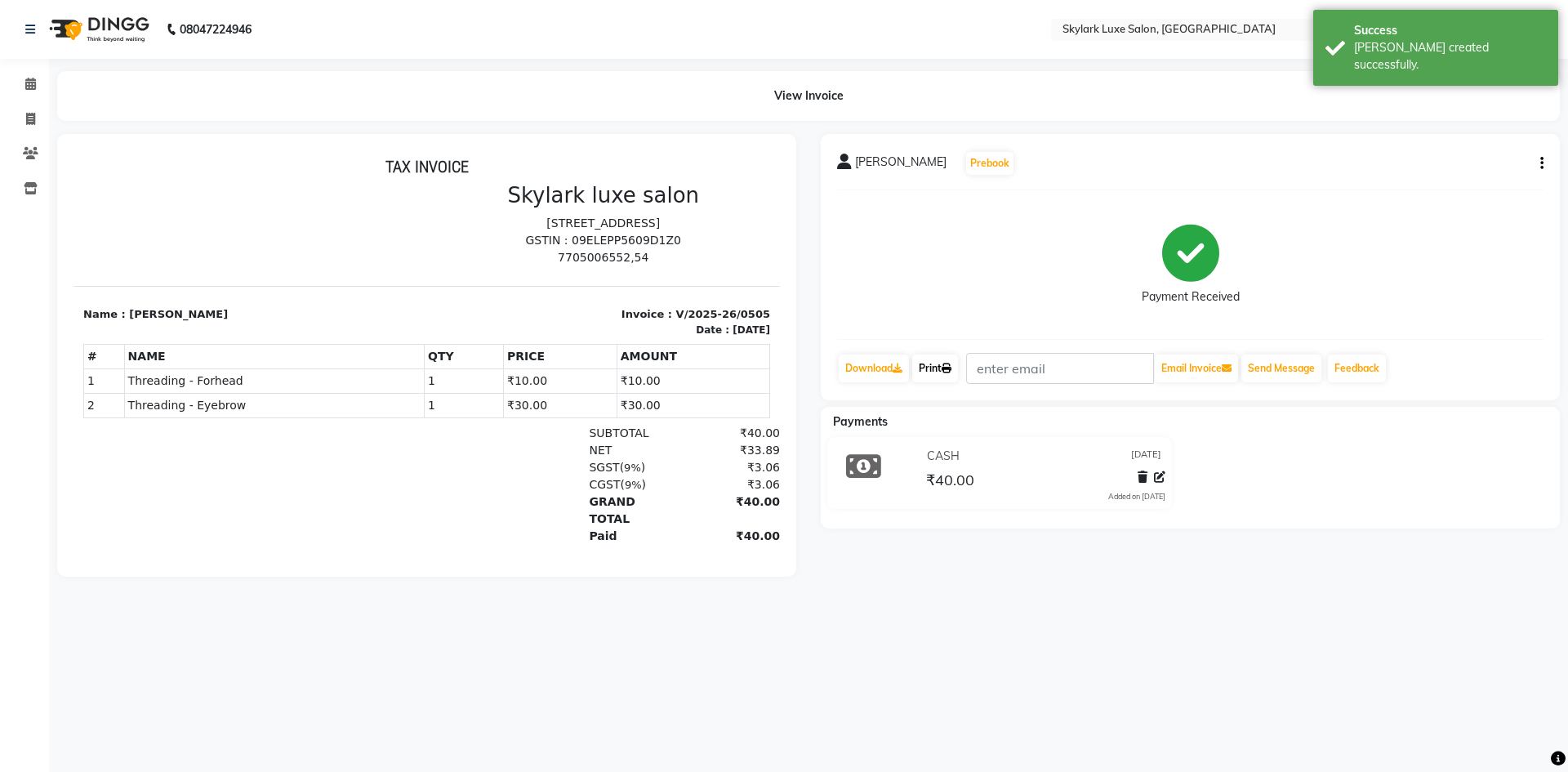
click at [936, 367] on link "Print" at bounding box center [936, 368] width 46 height 28
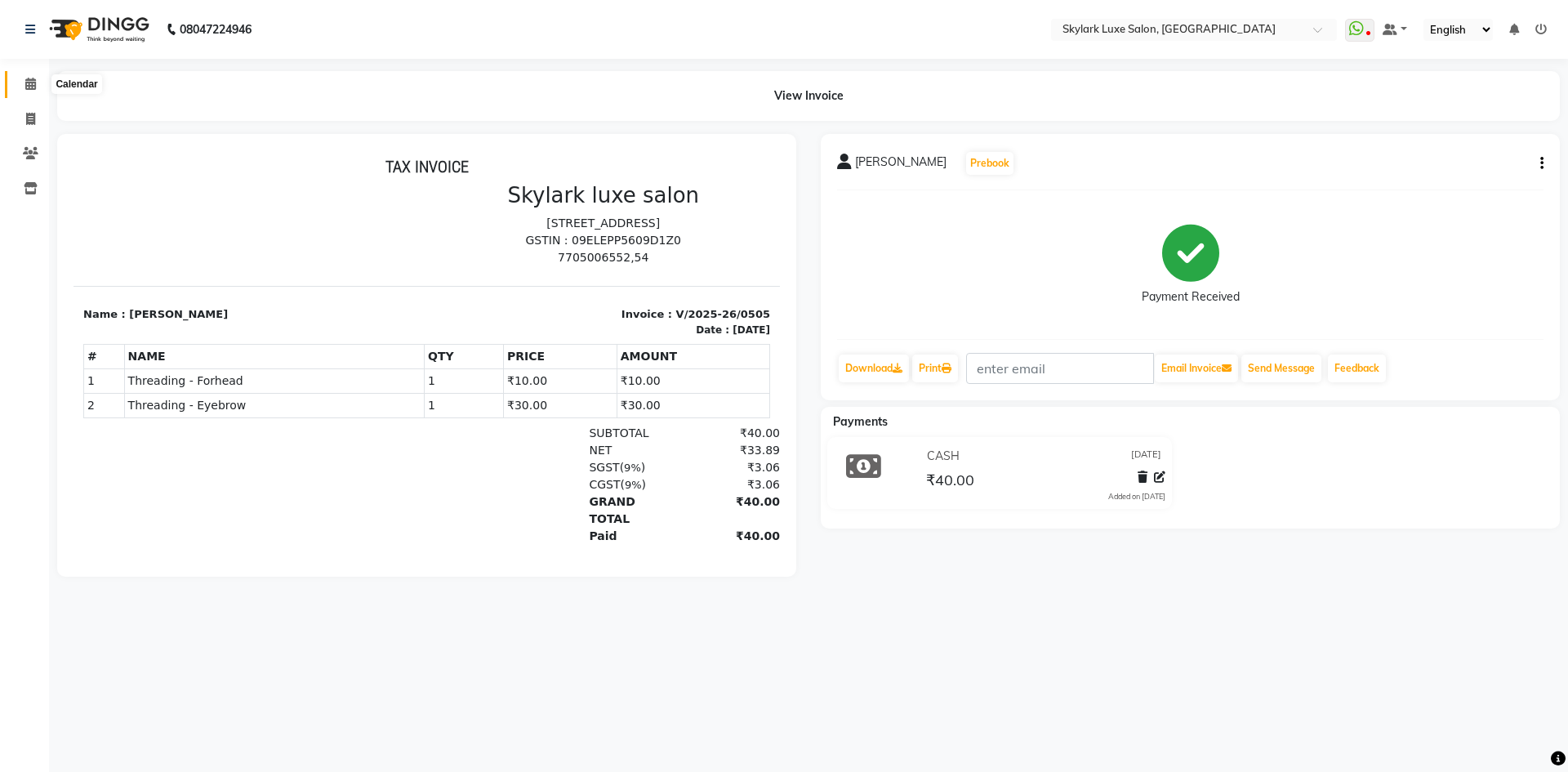
drag, startPoint x: 24, startPoint y: 78, endPoint x: 45, endPoint y: 105, distance: 34.2
click at [24, 78] on span at bounding box center [31, 84] width 28 height 19
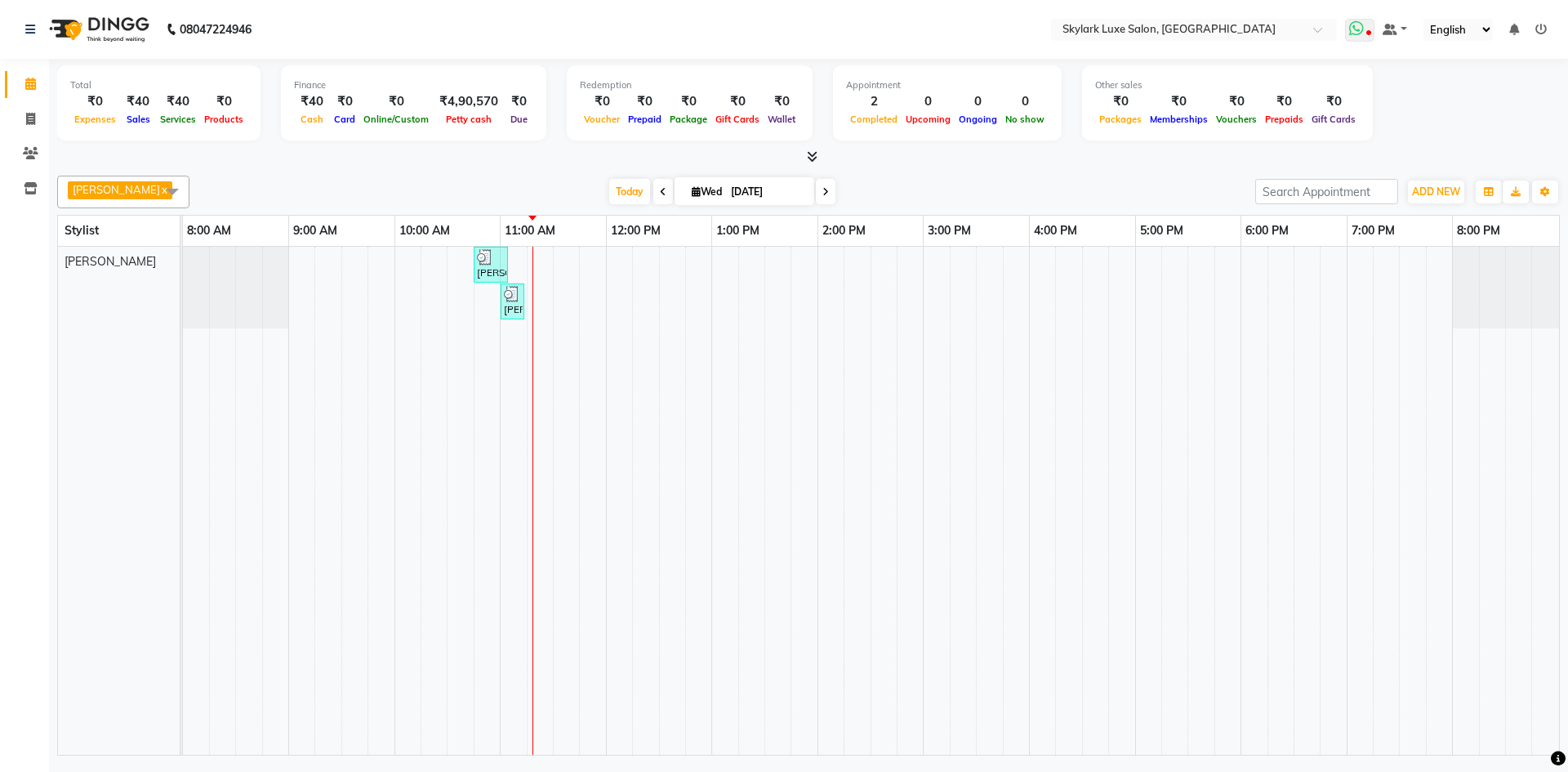
click at [1359, 38] on span at bounding box center [1359, 30] width 29 height 23
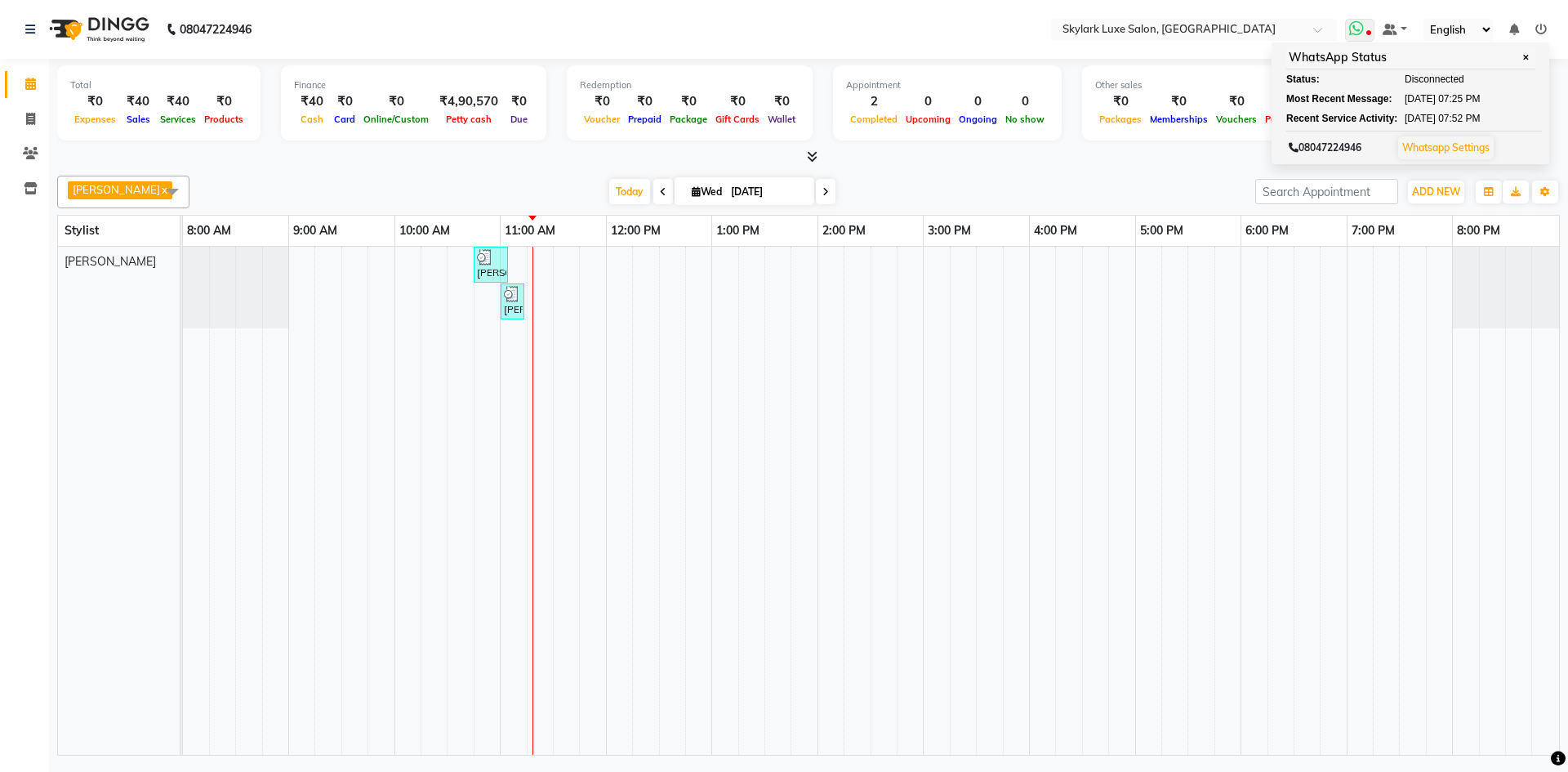
click at [1359, 38] on span at bounding box center [1359, 30] width 29 height 23
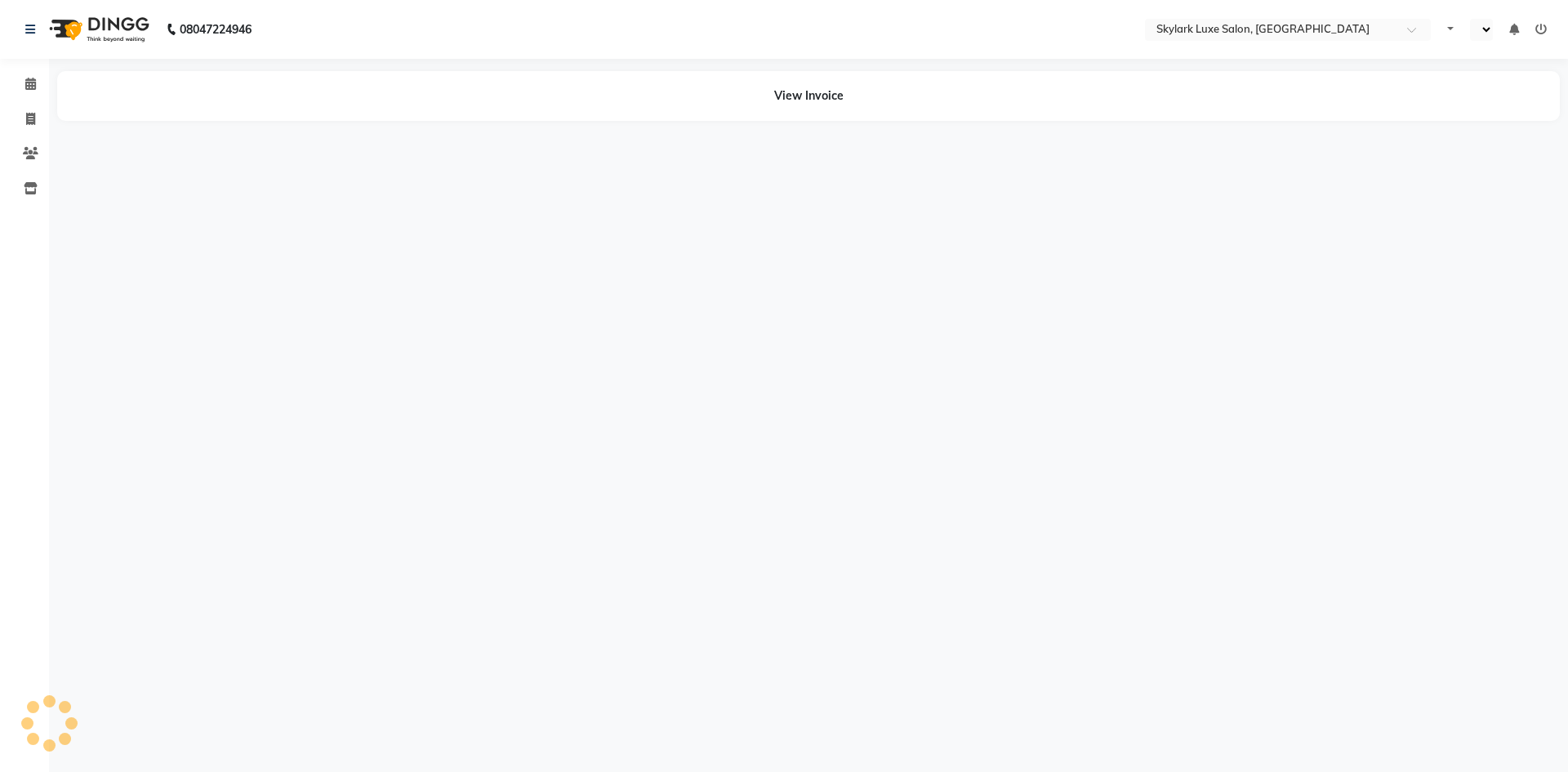
select select "en"
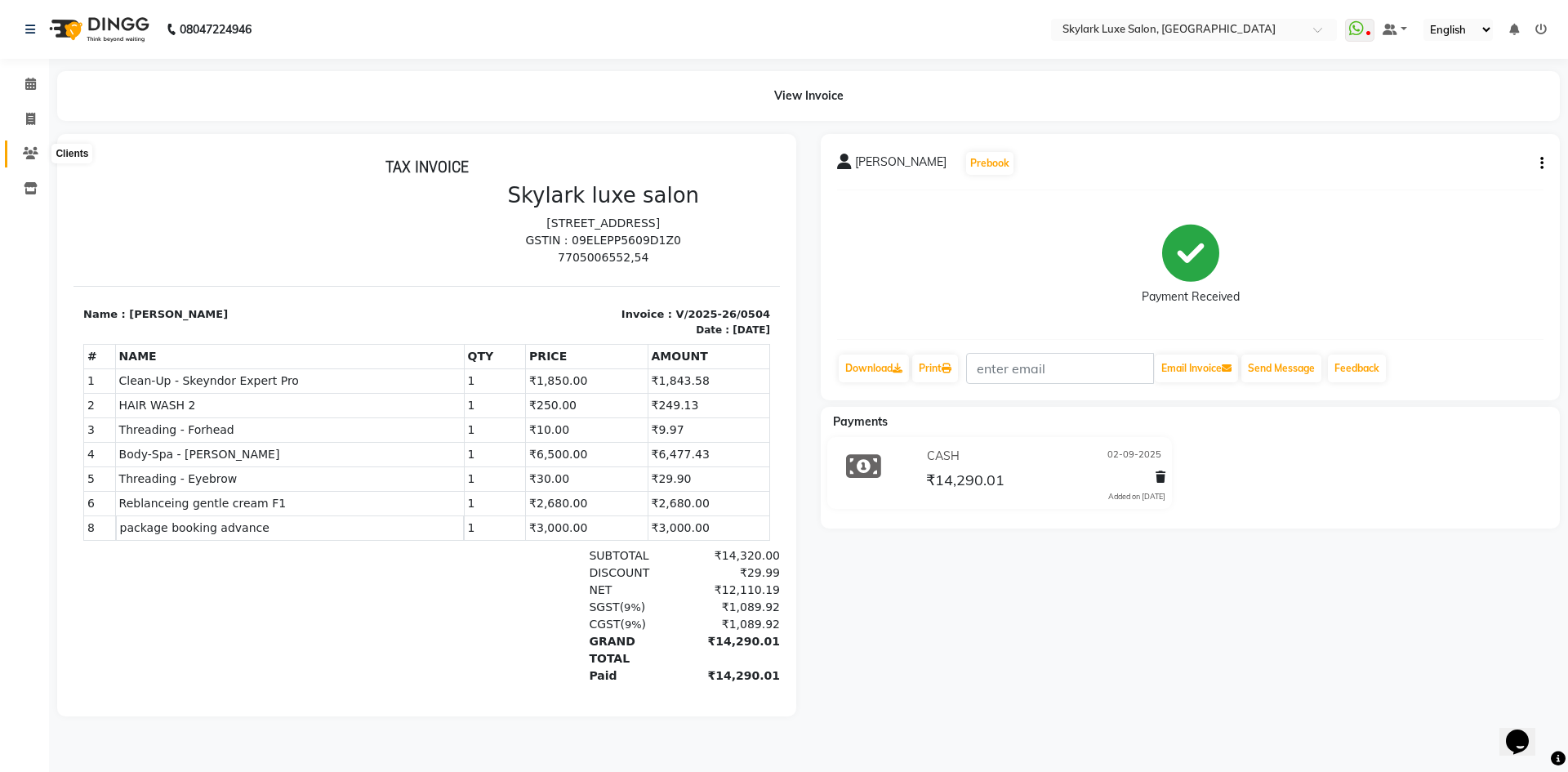
click at [30, 154] on icon at bounding box center [31, 153] width 16 height 12
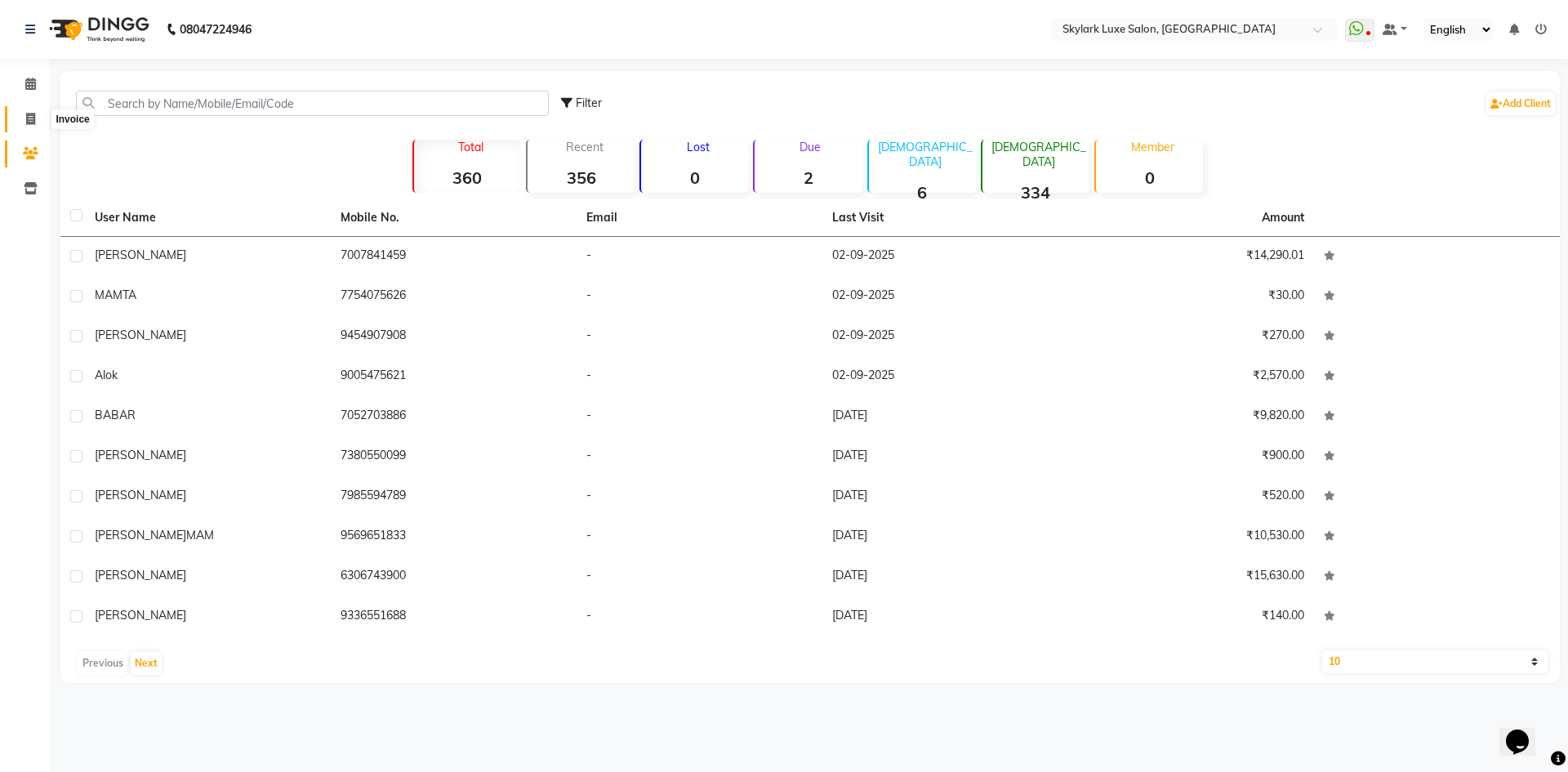
click at [29, 123] on icon at bounding box center [31, 119] width 9 height 12
select select "service"
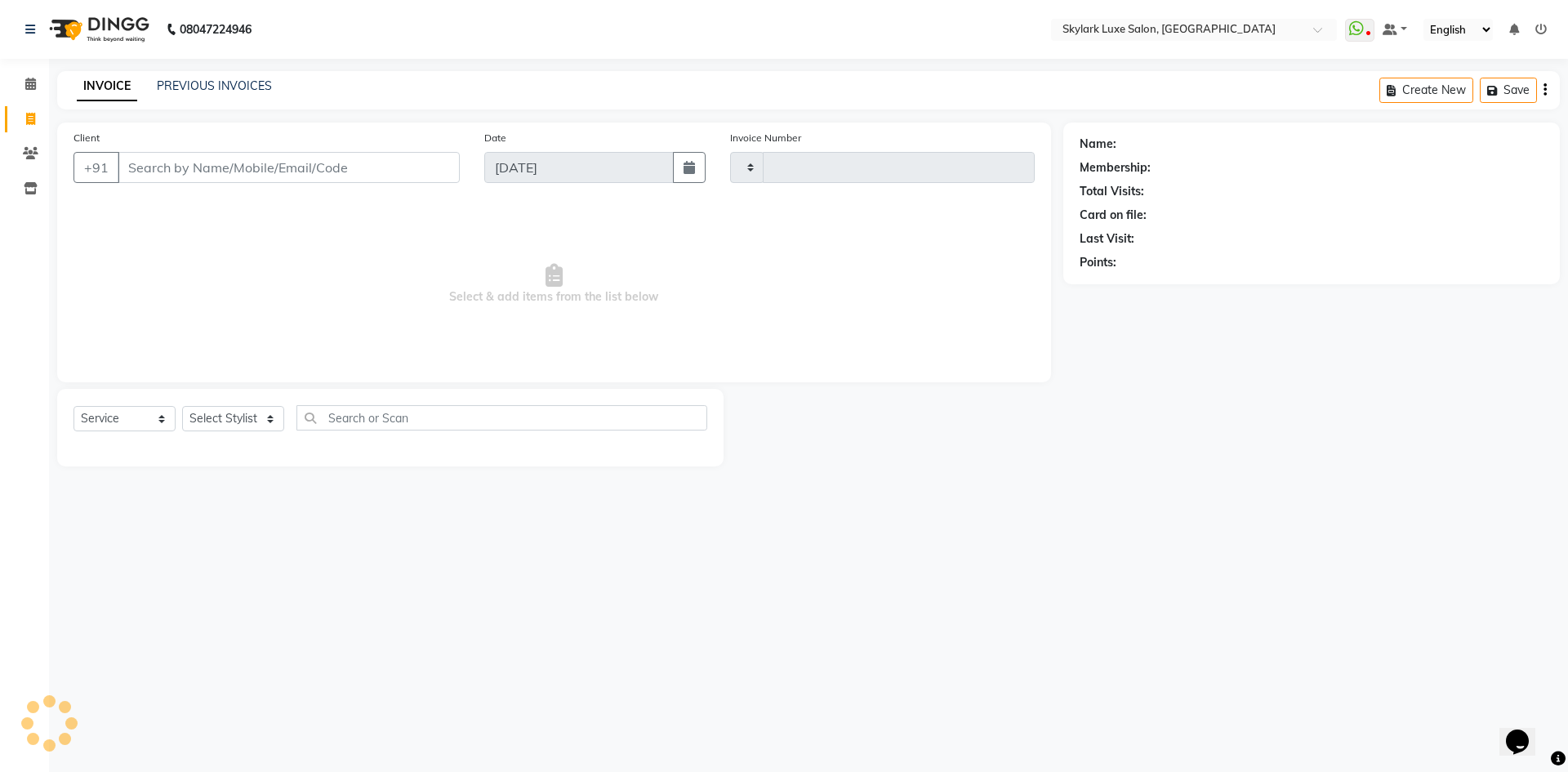
type input "0505"
select select "8191"
click at [207, 87] on link "PREVIOUS INVOICES" at bounding box center [214, 85] width 115 height 15
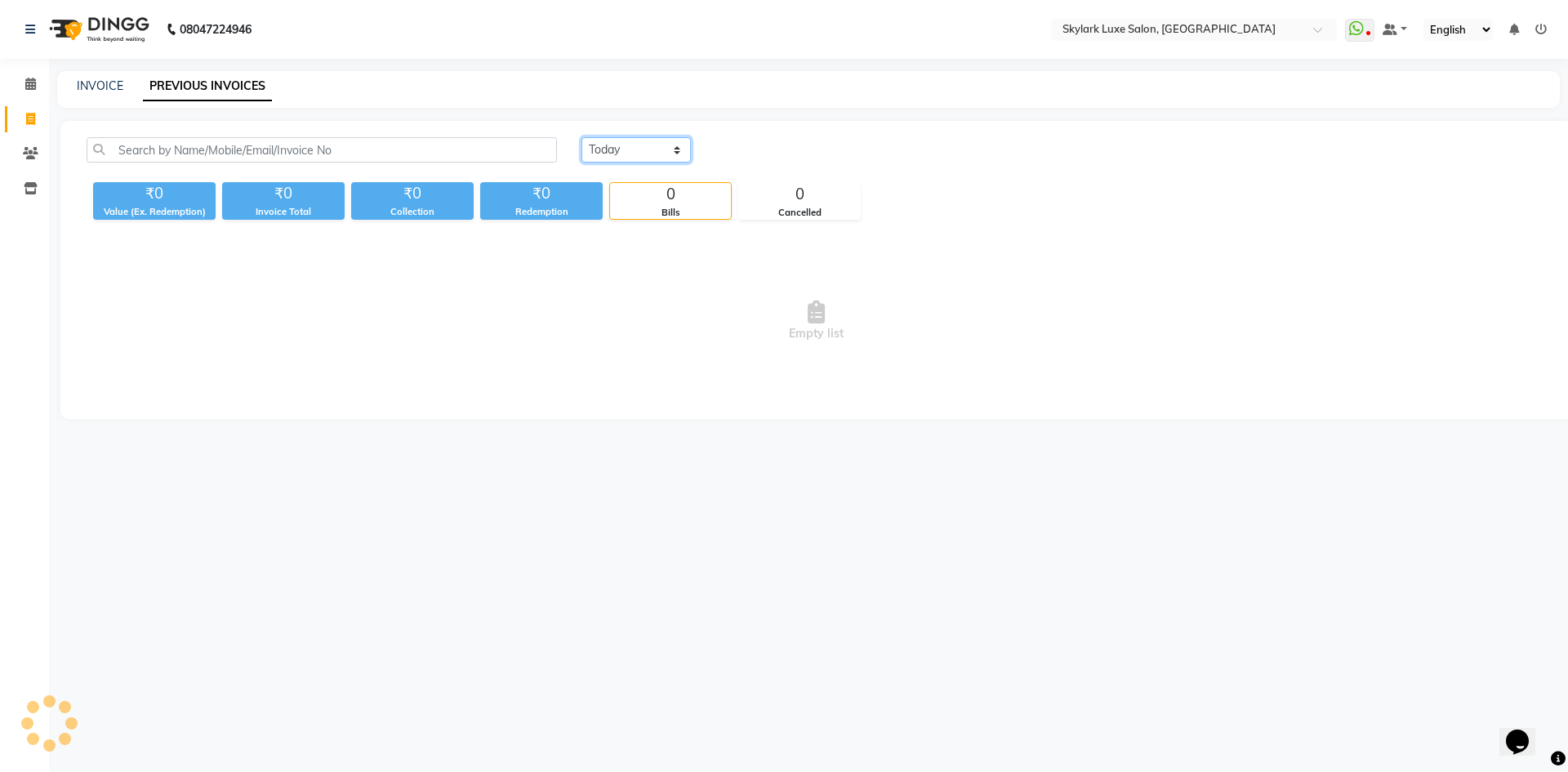
click at [632, 157] on select "[DATE] [DATE] Custom Range" at bounding box center [636, 150] width 109 height 26
select select "[DATE]"
click at [581, 137] on select "[DATE] [DATE] Custom Range" at bounding box center [636, 150] width 109 height 26
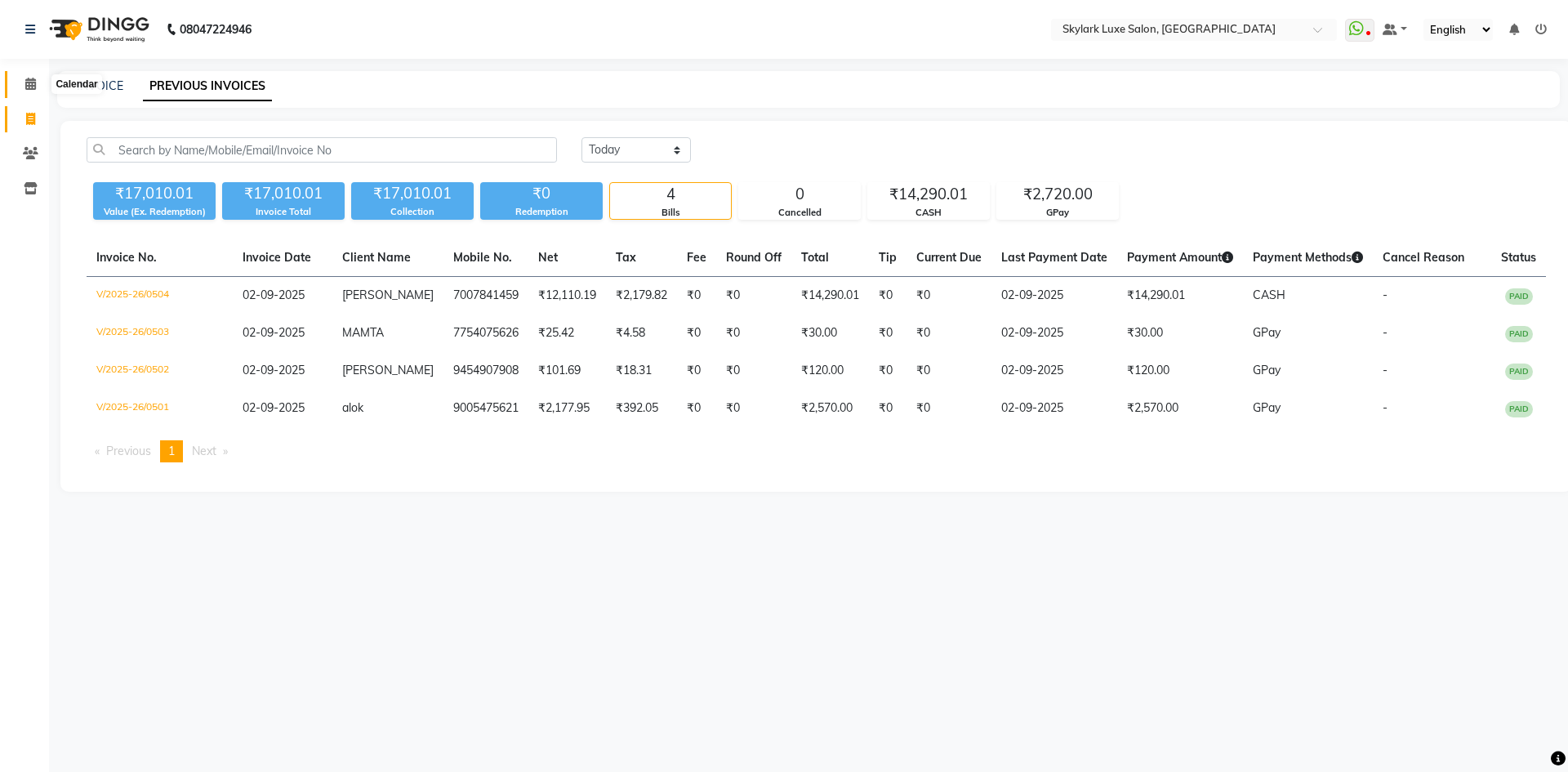
click at [18, 80] on span at bounding box center [31, 84] width 28 height 19
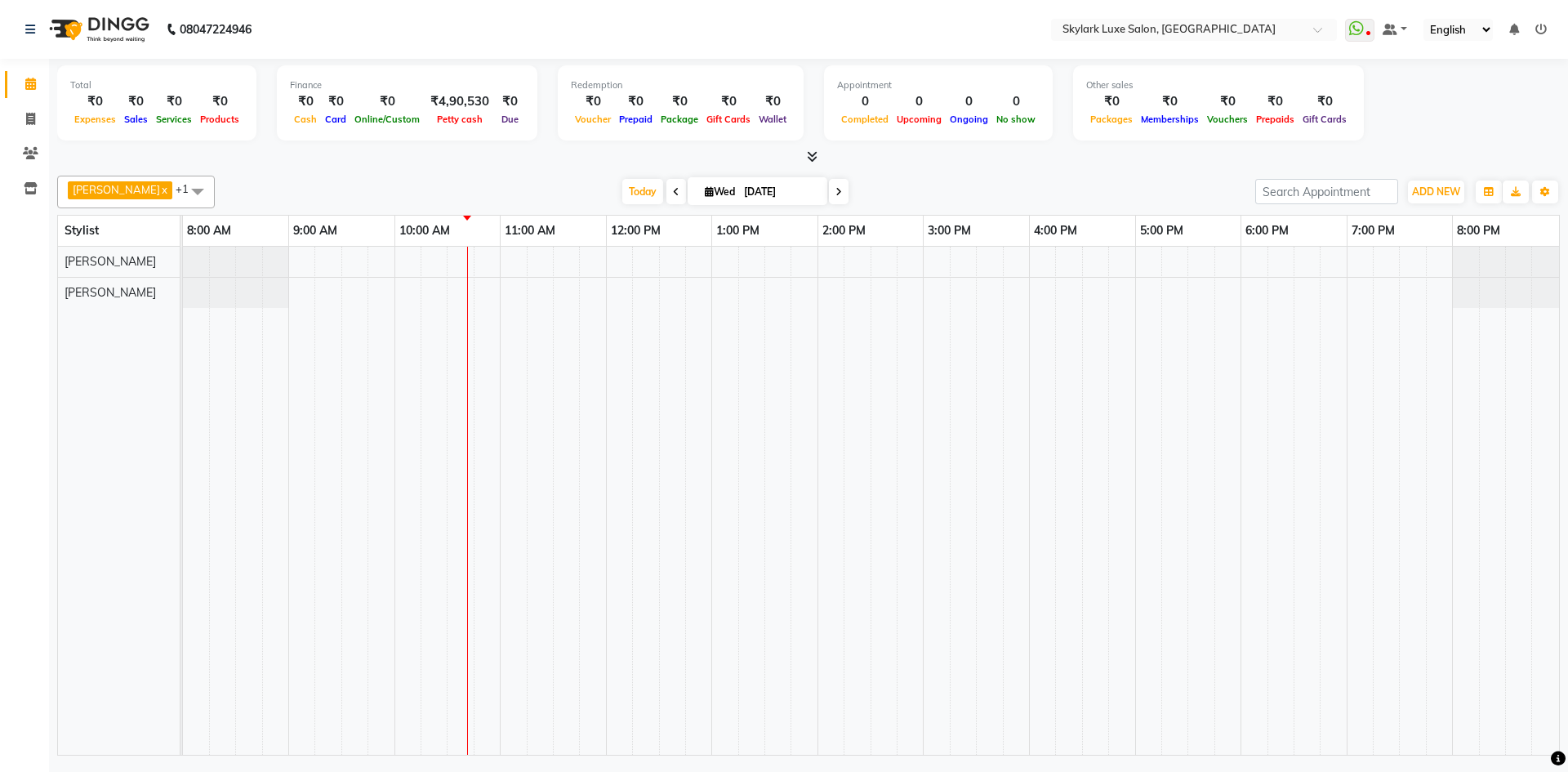
click at [115, 195] on span "amy x Gurwinder x +1" at bounding box center [136, 191] width 158 height 33
click at [69, 316] on div "[PERSON_NAME]" at bounding box center [136, 323] width 140 height 17
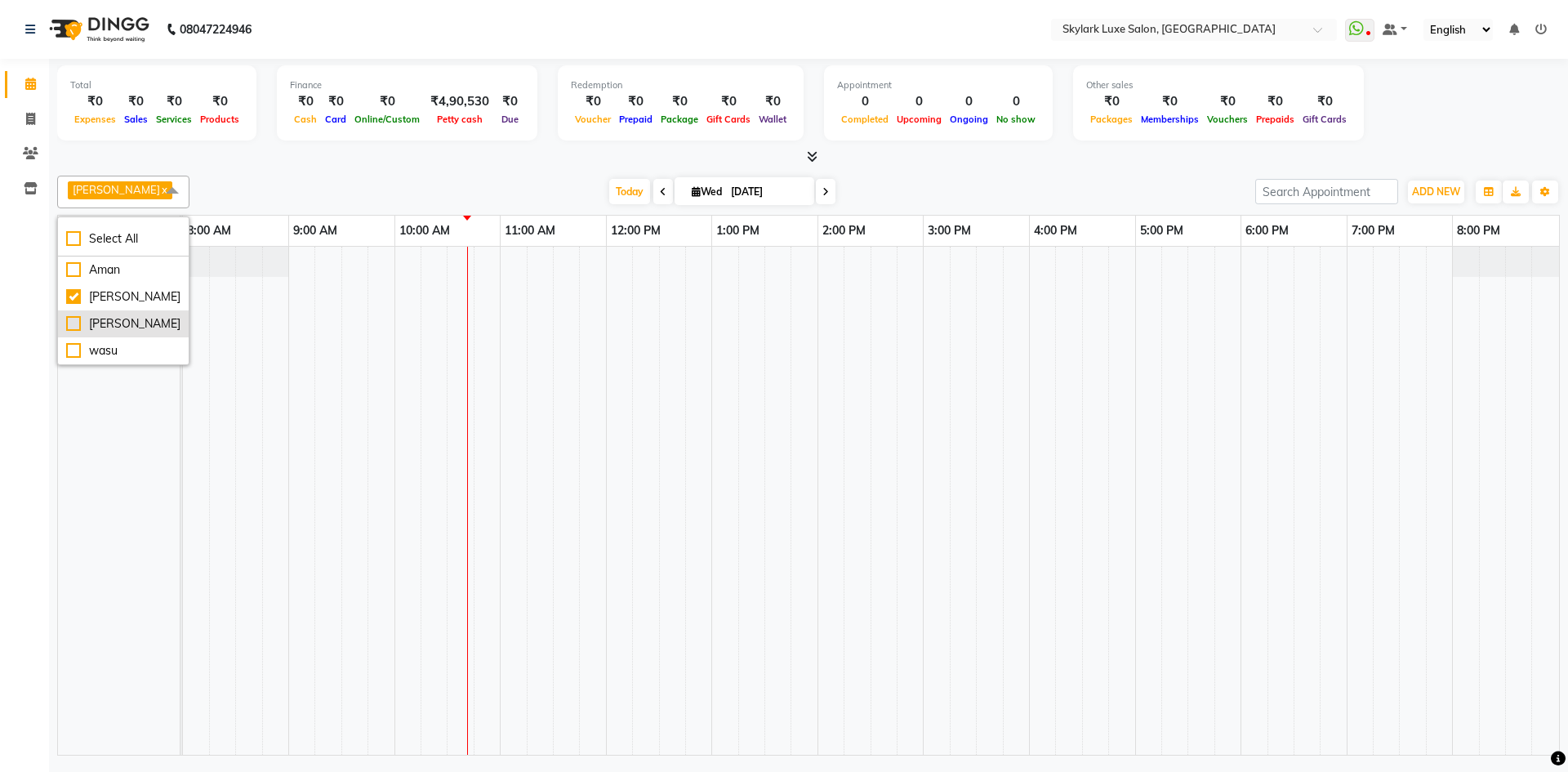
click at [69, 316] on div "[PERSON_NAME]" at bounding box center [123, 323] width 115 height 17
checkbox input "true"
click at [73, 297] on div "[PERSON_NAME]" at bounding box center [136, 296] width 140 height 17
click at [73, 297] on div "[PERSON_NAME]" at bounding box center [123, 296] width 115 height 17
click at [181, 189] on span at bounding box center [197, 190] width 33 height 31
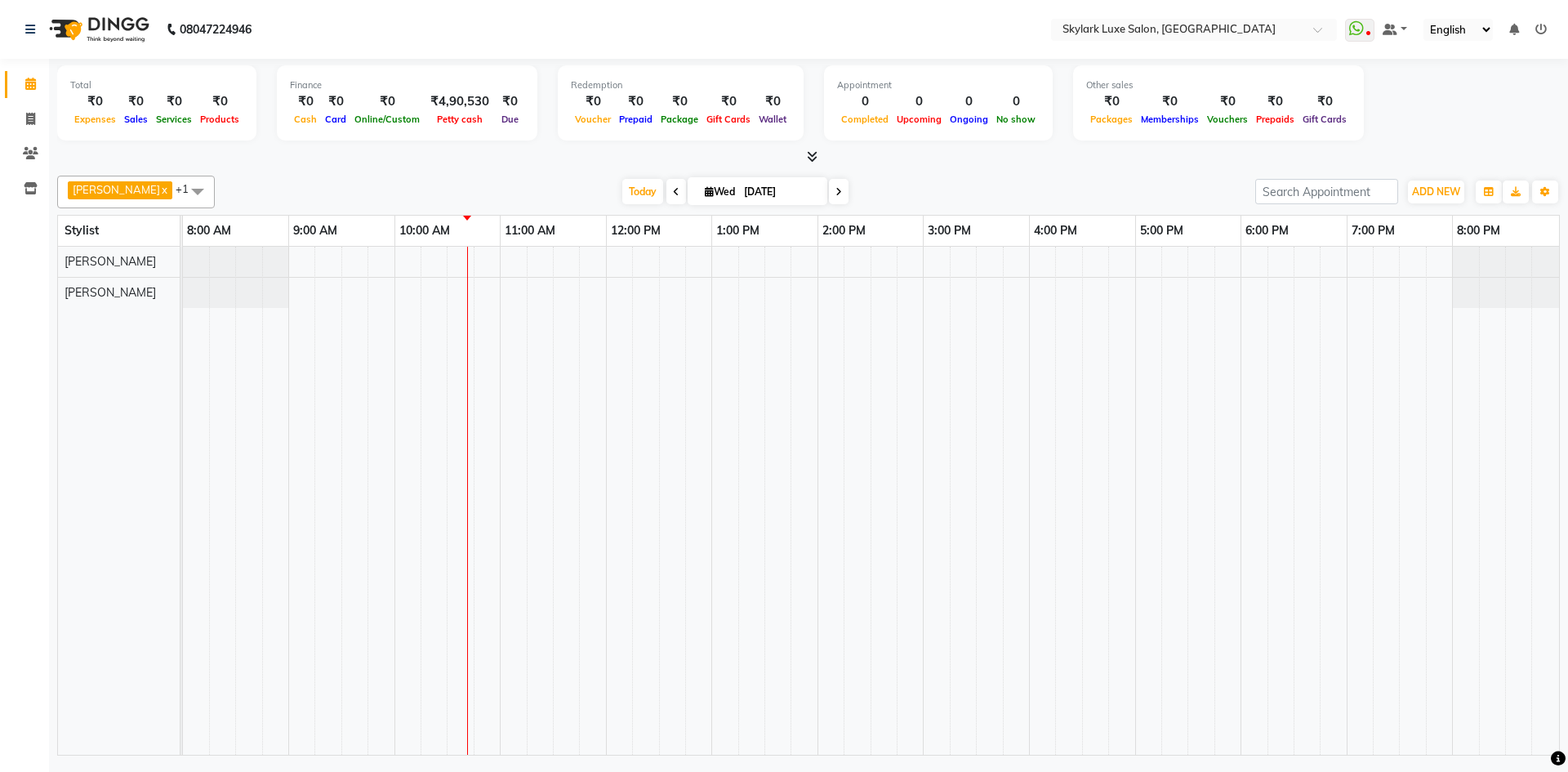
drag, startPoint x: 110, startPoint y: 185, endPoint x: 119, endPoint y: 200, distance: 17.5
click at [112, 186] on span "[PERSON_NAME]" at bounding box center [116, 189] width 87 height 13
click at [100, 303] on div "[PERSON_NAME]" at bounding box center [136, 296] width 140 height 17
checkbox input "false"
click at [331, 411] on td at bounding box center [329, 501] width 26 height 508
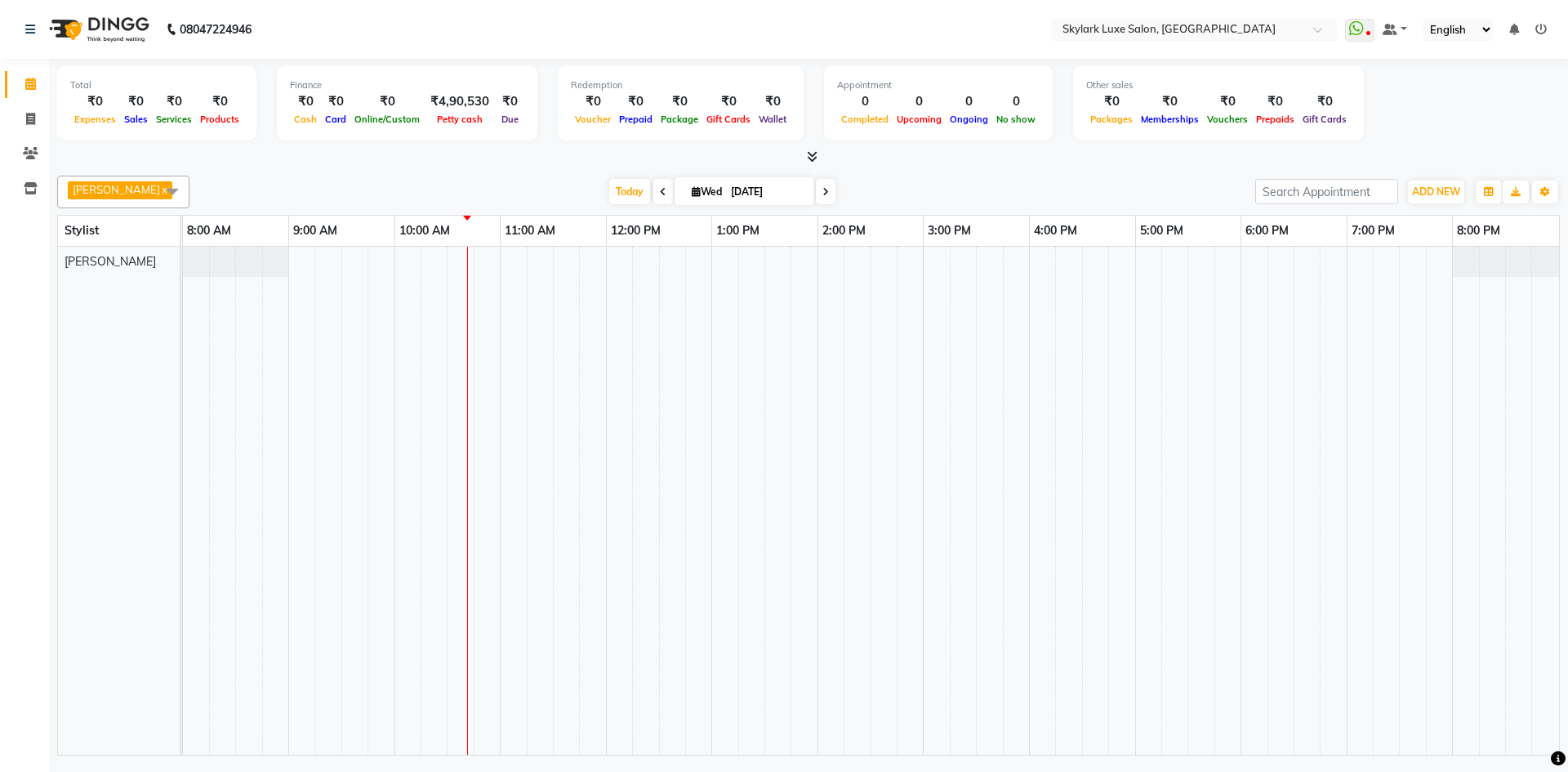
click at [158, 191] on span at bounding box center [172, 190] width 33 height 31
click at [374, 341] on td at bounding box center [381, 501] width 26 height 508
